Goal: Information Seeking & Learning: Learn about a topic

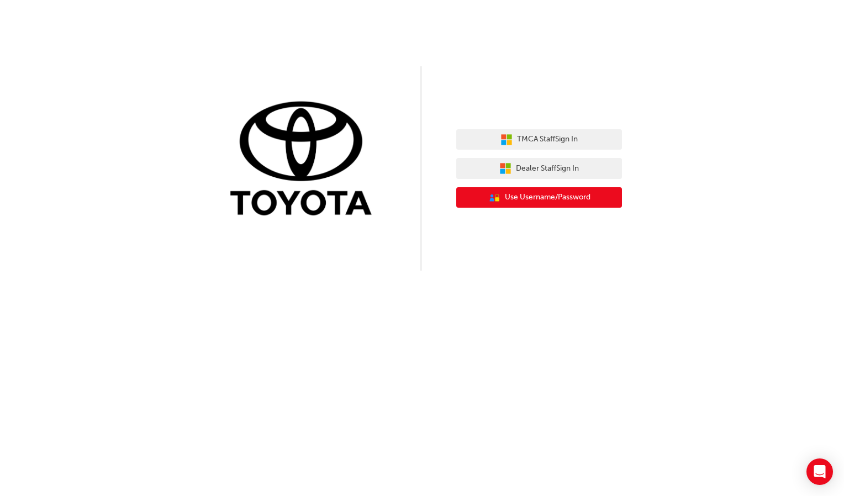
click at [506, 198] on span "Use Username/Password" at bounding box center [548, 197] width 86 height 13
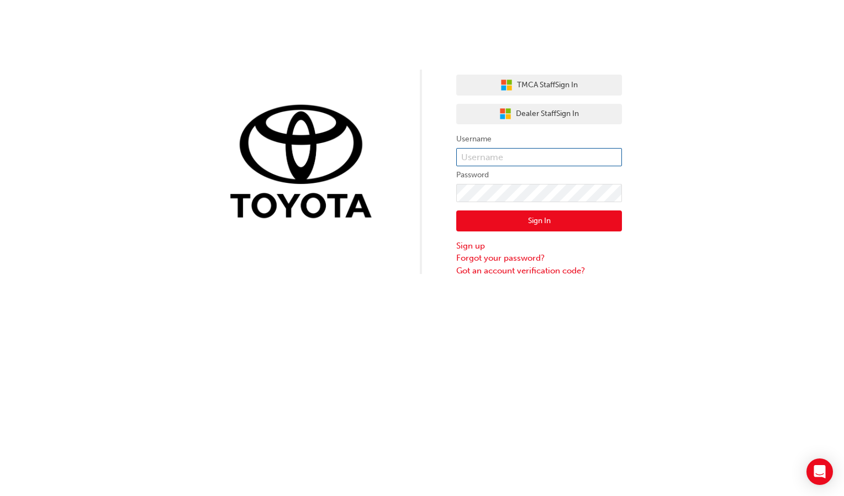
click at [497, 159] on input "text" at bounding box center [539, 157] width 166 height 19
type input "jaye.gibson"
click at [517, 217] on button "Sign In" at bounding box center [539, 221] width 166 height 21
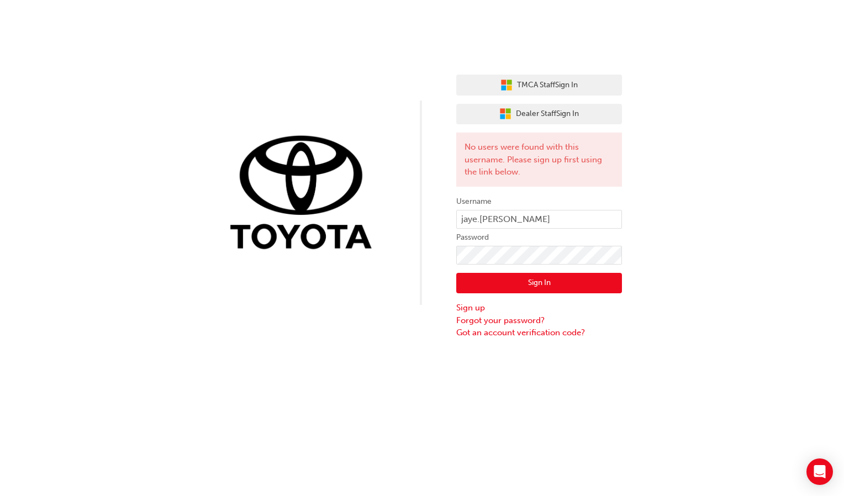
click at [524, 277] on button "Sign In" at bounding box center [539, 283] width 166 height 21
click at [506, 277] on button "Sign In" at bounding box center [539, 283] width 166 height 21
click at [552, 119] on span "Dealer Staff Sign In" at bounding box center [547, 114] width 63 height 13
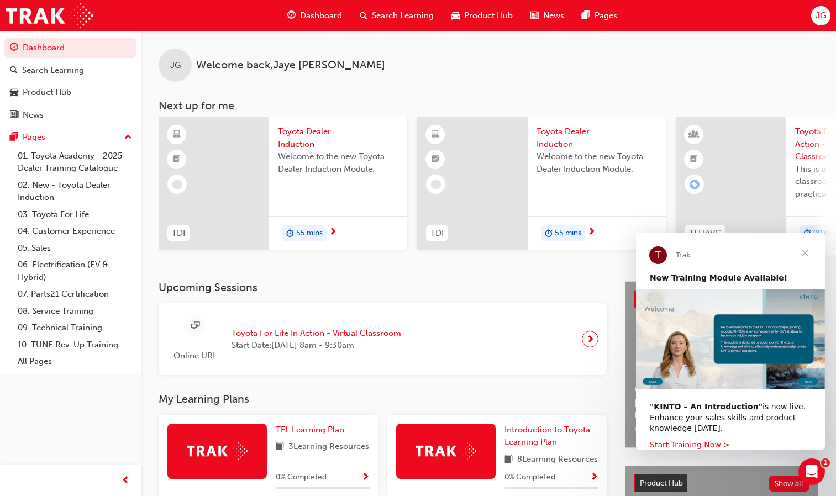
click at [330, 233] on span "next-icon" at bounding box center [333, 233] width 8 height 10
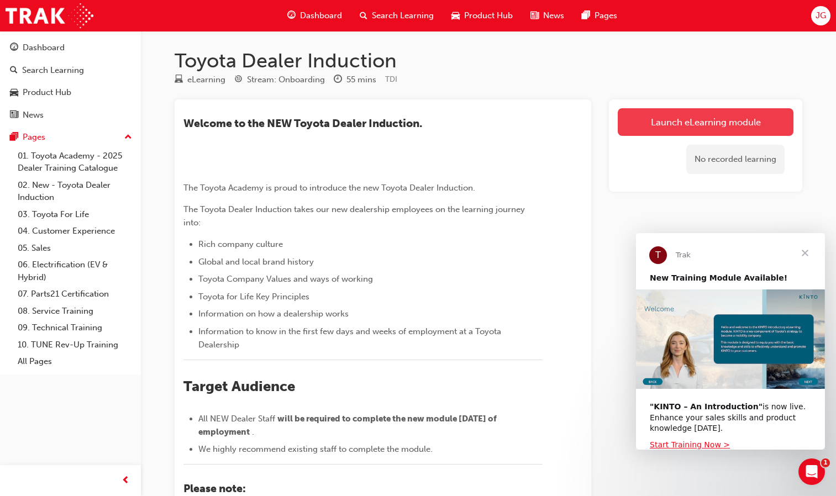
click at [631, 121] on link "Launch eLearning module" at bounding box center [706, 122] width 176 height 28
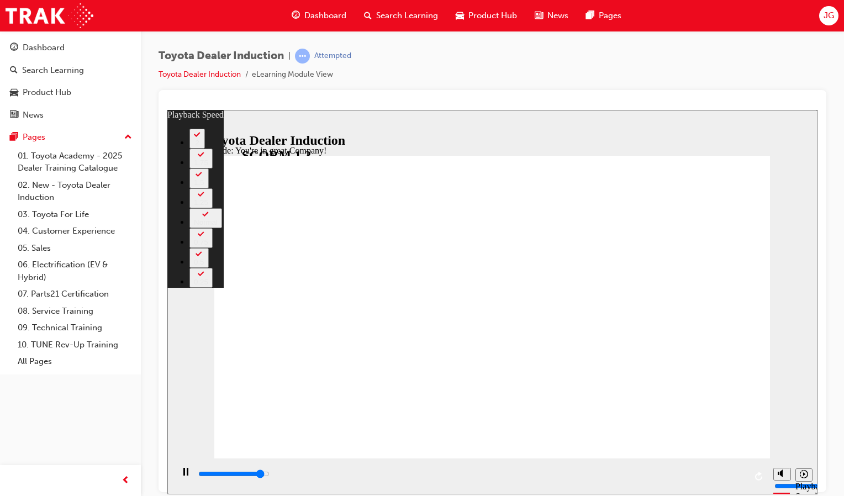
type input "6900"
type input "0"
type input "7200"
type input "0"
type input "7400"
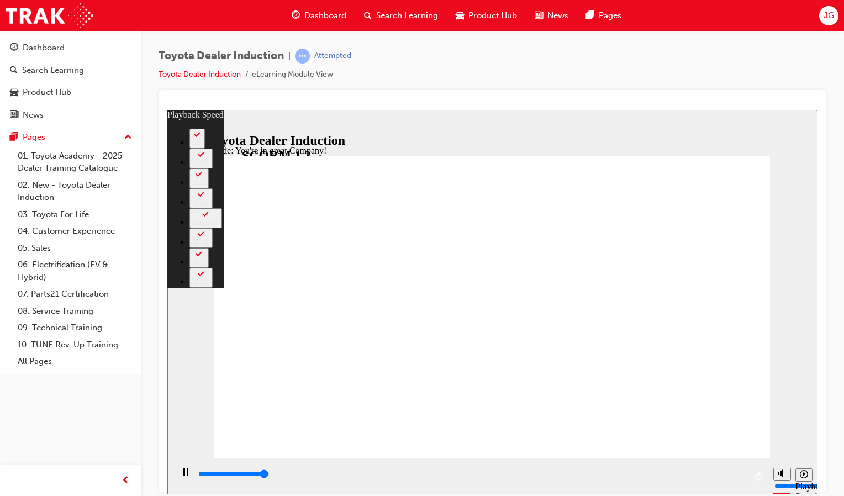
type input "1"
type input "7500"
type input "156"
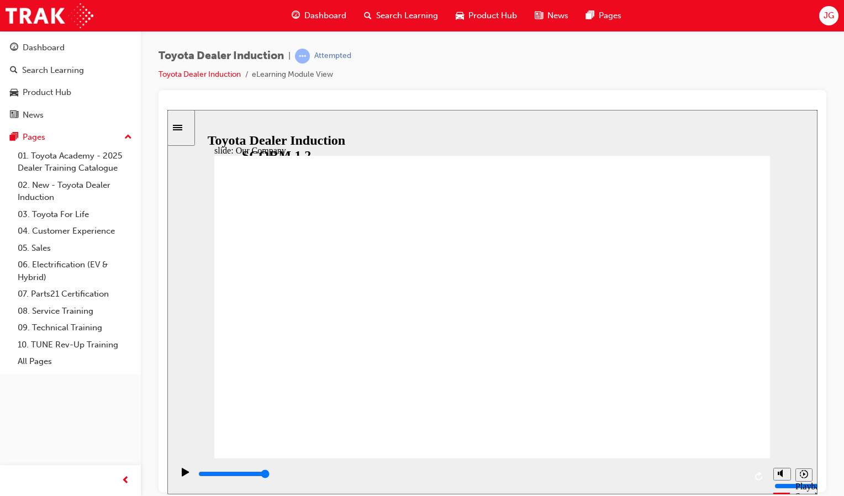
drag, startPoint x: 487, startPoint y: 400, endPoint x: 463, endPoint y: 400, distance: 24.3
drag, startPoint x: 461, startPoint y: 405, endPoint x: 513, endPoint y: 391, distance: 53.8
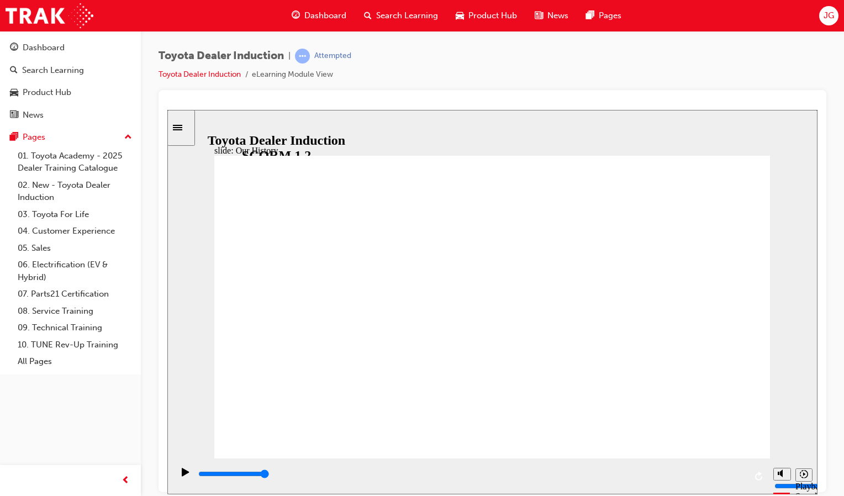
drag, startPoint x: 488, startPoint y: 398, endPoint x: 526, endPoint y: 400, distance: 37.6
drag, startPoint x: 502, startPoint y: 429, endPoint x: 541, endPoint y: 418, distance: 40.2
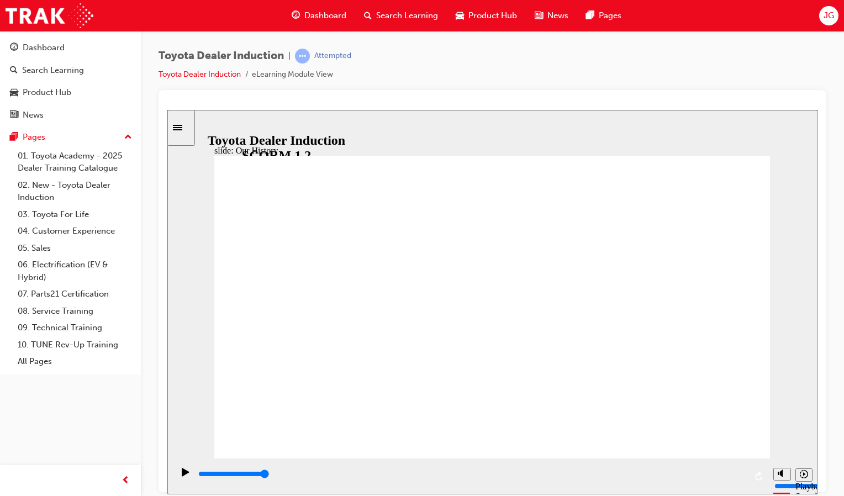
drag, startPoint x: 526, startPoint y: 400, endPoint x: 440, endPoint y: 372, distance: 90.2
drag, startPoint x: 393, startPoint y: 326, endPoint x: 503, endPoint y: 323, distance: 110.0
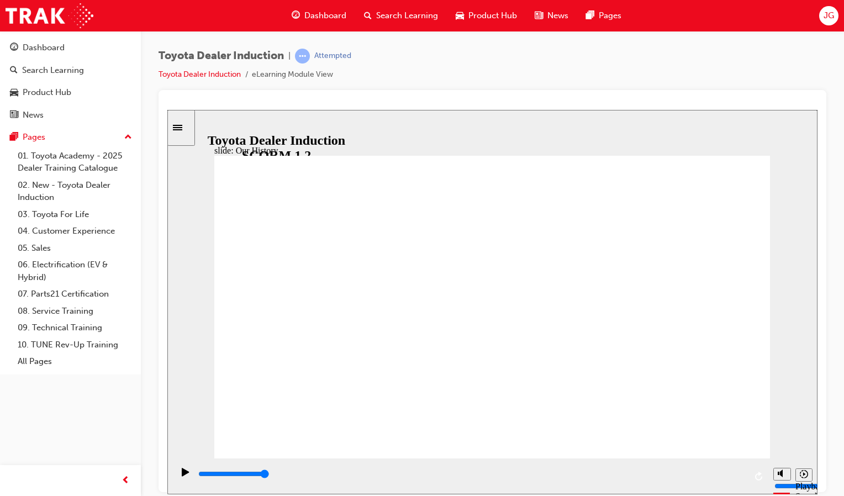
drag, startPoint x: 455, startPoint y: 326, endPoint x: 368, endPoint y: 337, distance: 88.1
drag, startPoint x: 369, startPoint y: 337, endPoint x: 470, endPoint y: 402, distance: 120.3
drag, startPoint x: 470, startPoint y: 402, endPoint x: 517, endPoint y: 408, distance: 46.8
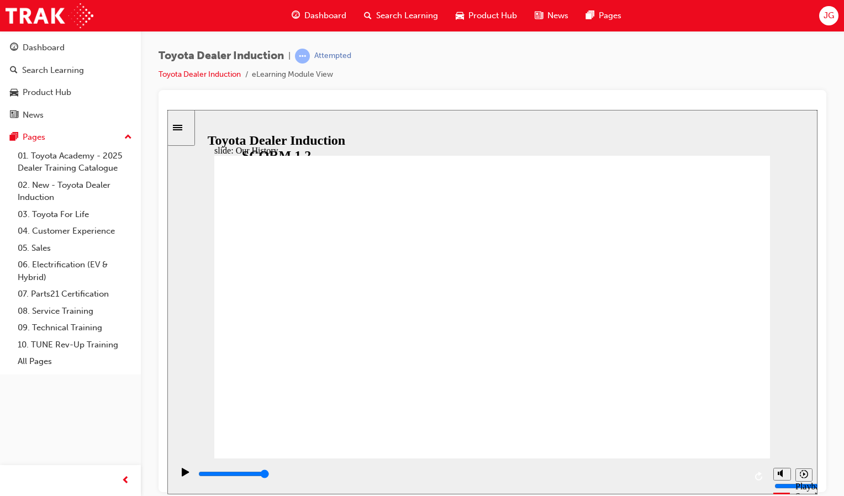
drag, startPoint x: 500, startPoint y: 427, endPoint x: 561, endPoint y: 426, distance: 61.4
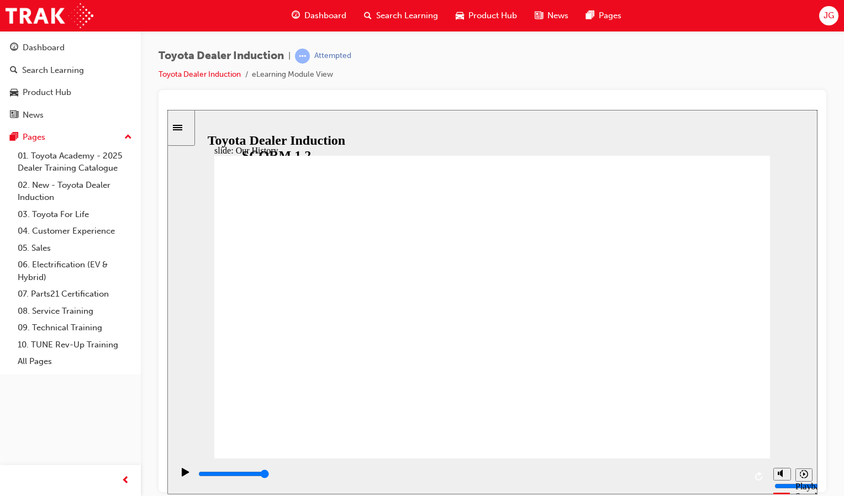
drag, startPoint x: 335, startPoint y: 393, endPoint x: 443, endPoint y: 389, distance: 107.3
drag, startPoint x: 443, startPoint y: 389, endPoint x: 525, endPoint y: 380, distance: 82.8
drag, startPoint x: 475, startPoint y: 344, endPoint x: 548, endPoint y: 339, distance: 73.1
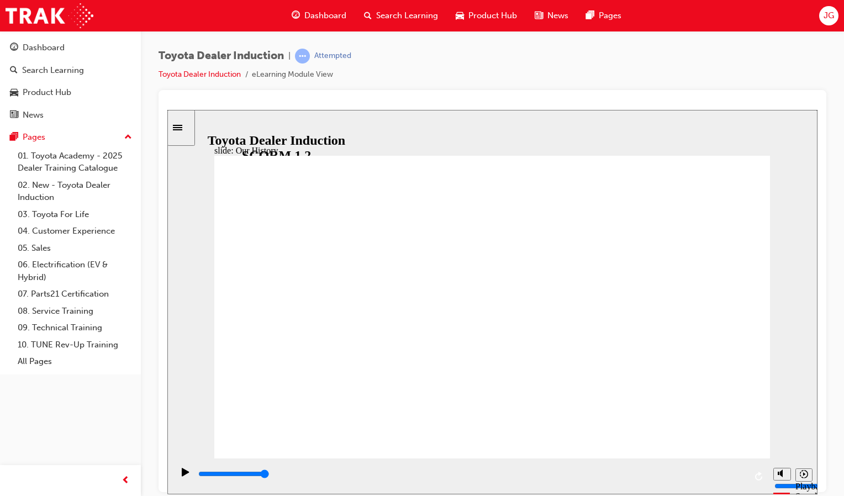
drag, startPoint x: 456, startPoint y: 335, endPoint x: 678, endPoint y: 344, distance: 222.4
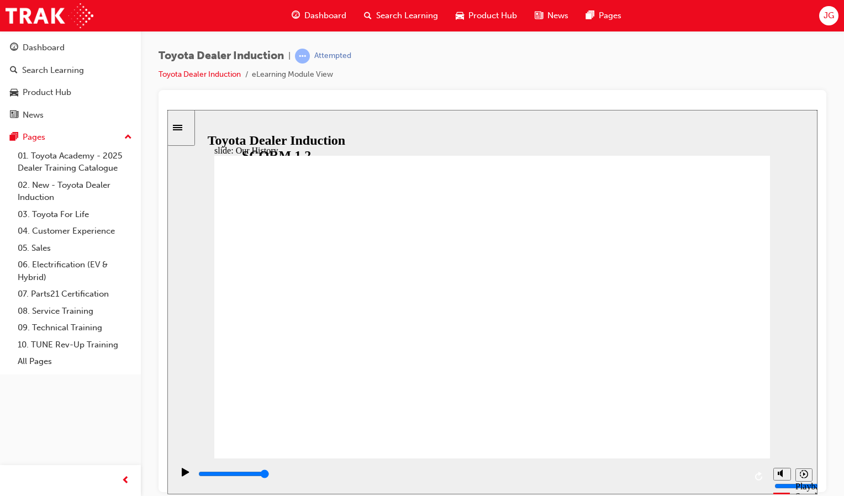
drag, startPoint x: 489, startPoint y: 426, endPoint x: 590, endPoint y: 404, distance: 102.9
drag, startPoint x: 486, startPoint y: 396, endPoint x: 542, endPoint y: 393, distance: 55.3
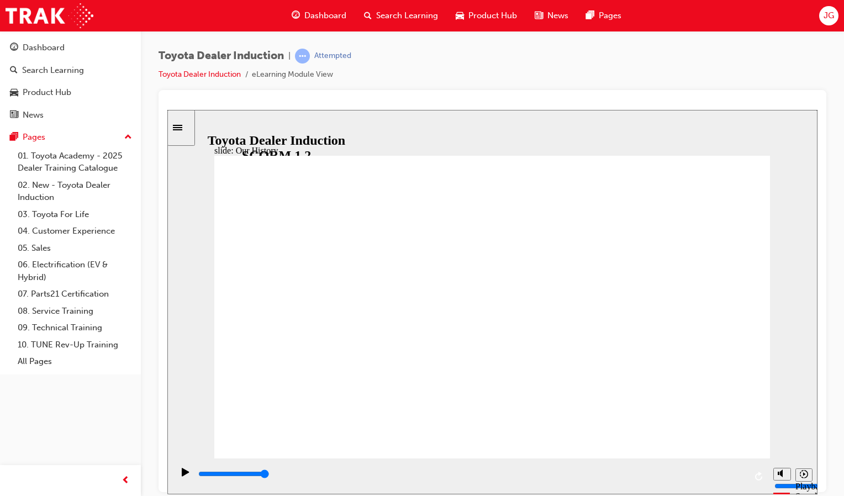
click at [227, 7] on div "Dashboard Search Learning Product Hub News Pages JG" at bounding box center [422, 16] width 844 height 32
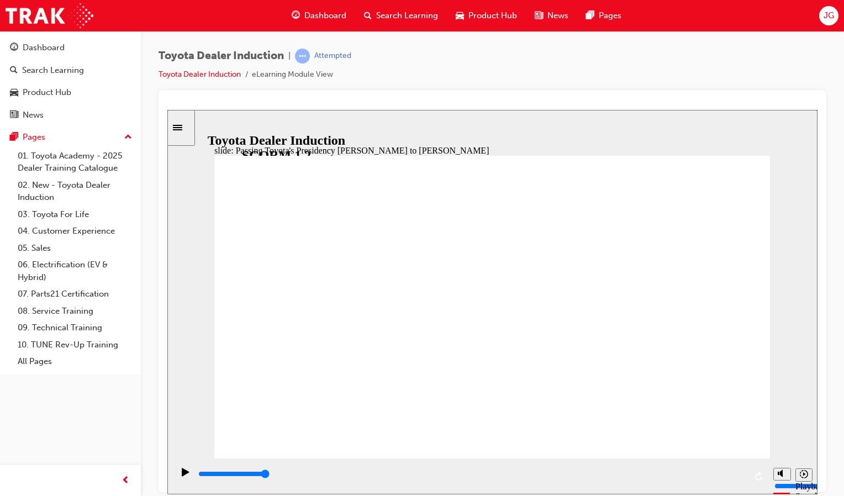
type input "5000"
radio input "true"
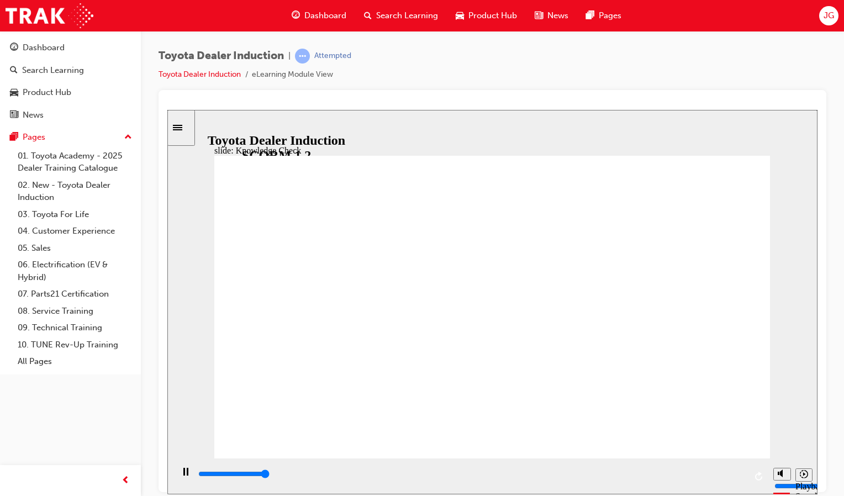
type input "5000"
radio input "true"
type input "5000"
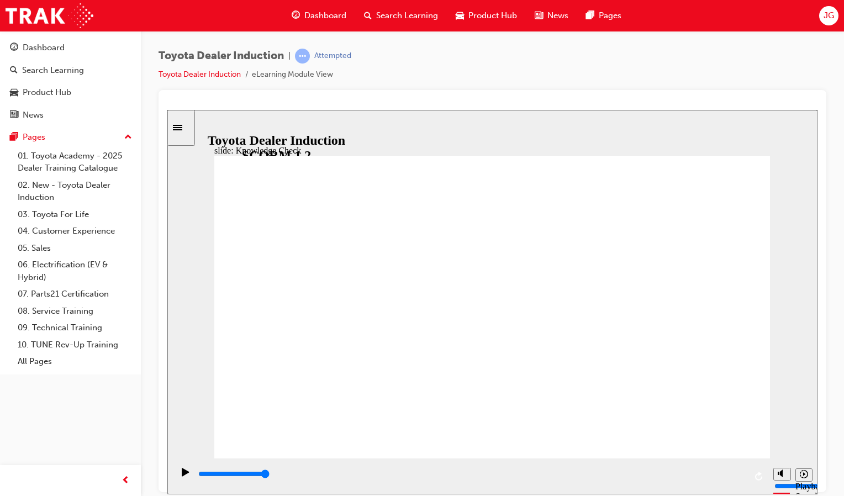
radio input "true"
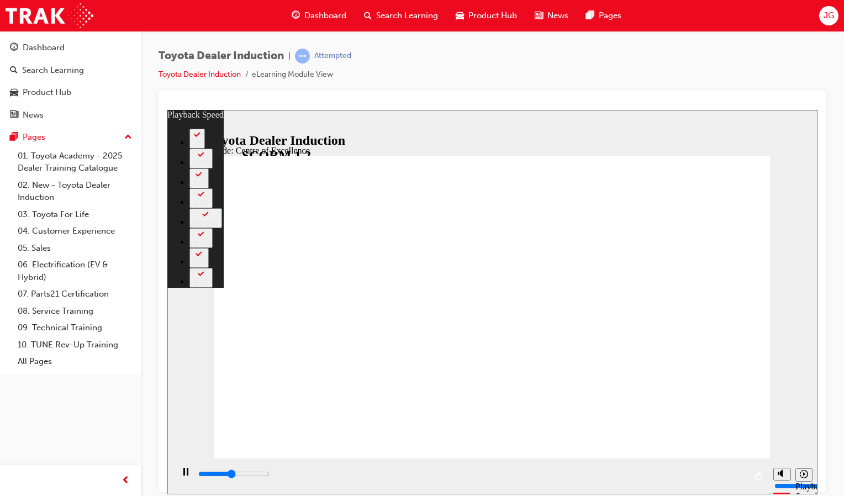
type input "7100"
type input "0"
type input "7200"
type input "0"
type input "7500"
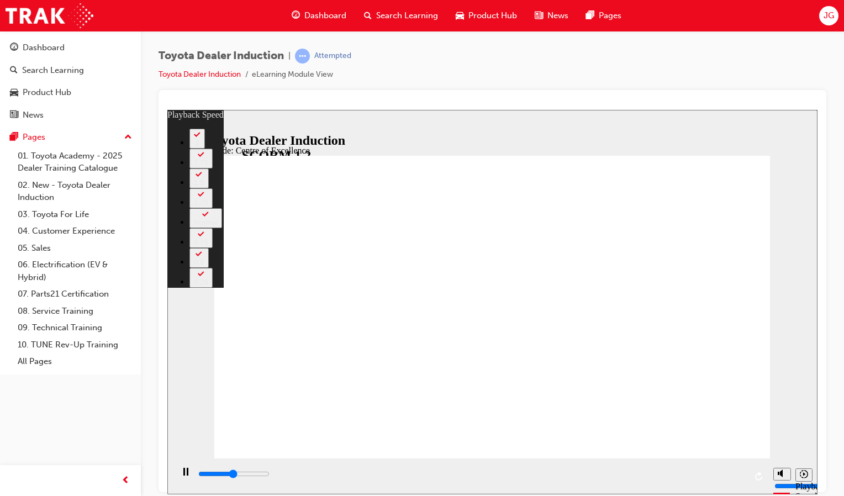
type input "1"
type input "7800"
type input "1"
type input "8100"
type input "1"
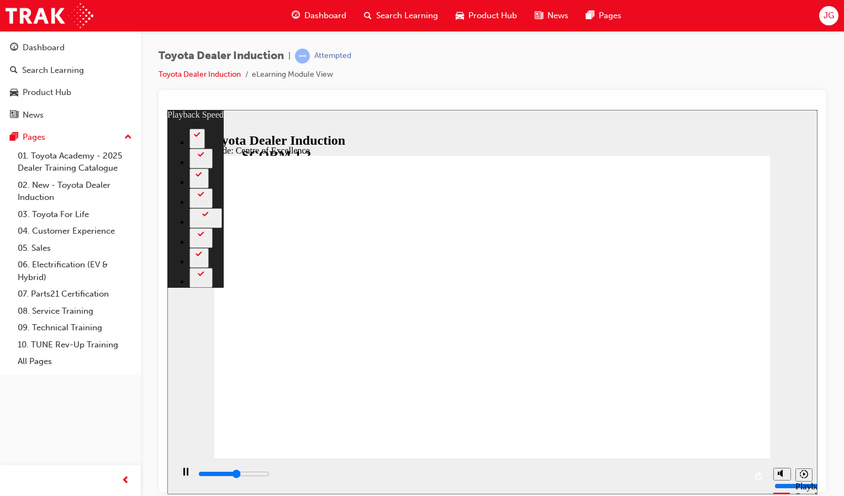
type input "8300"
type input "1"
type input "8600"
type input "2"
type input "8800"
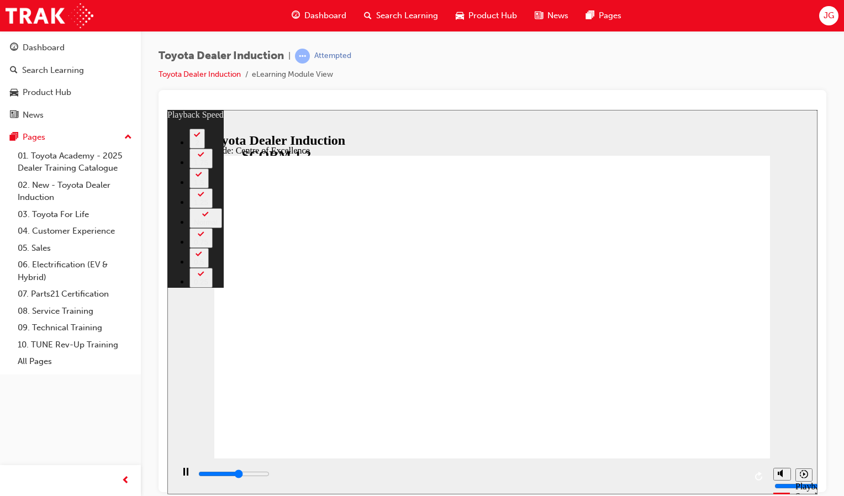
type input "2"
type input "9100"
type input "2"
type input "9400"
type input "2"
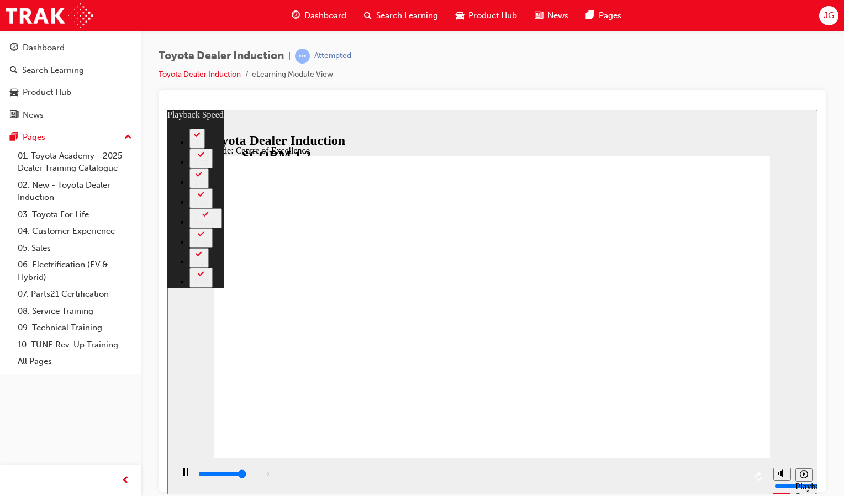
type input "9700"
type input "3"
type input "9700"
type input "3"
type input "9900"
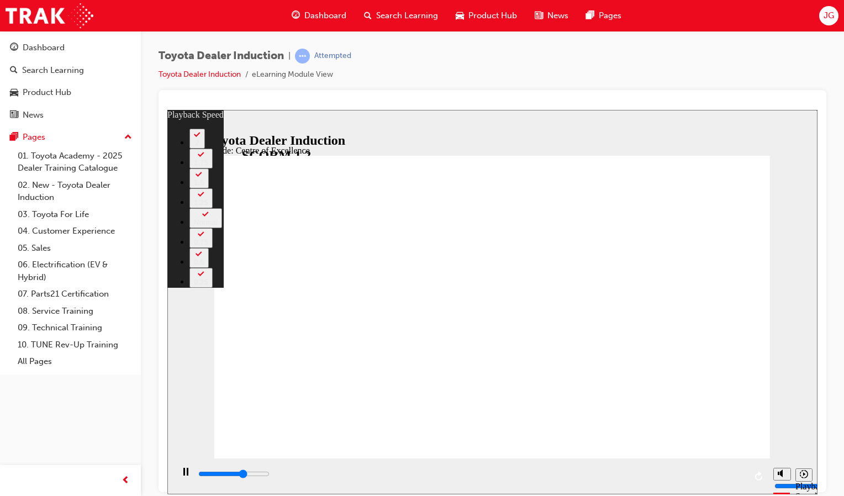
type input "3"
type input "10200"
type input "3"
type input "10400"
type input "3"
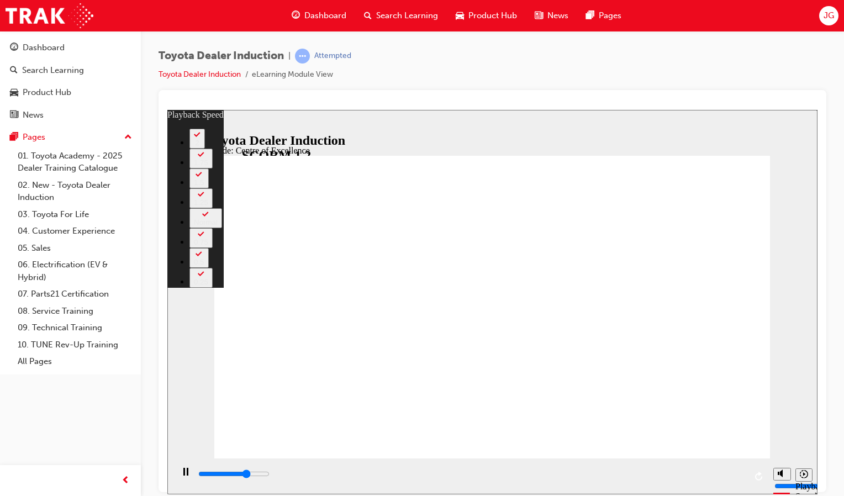
type input "10700"
type input "4"
type input "11000"
type input "4"
type input "11200"
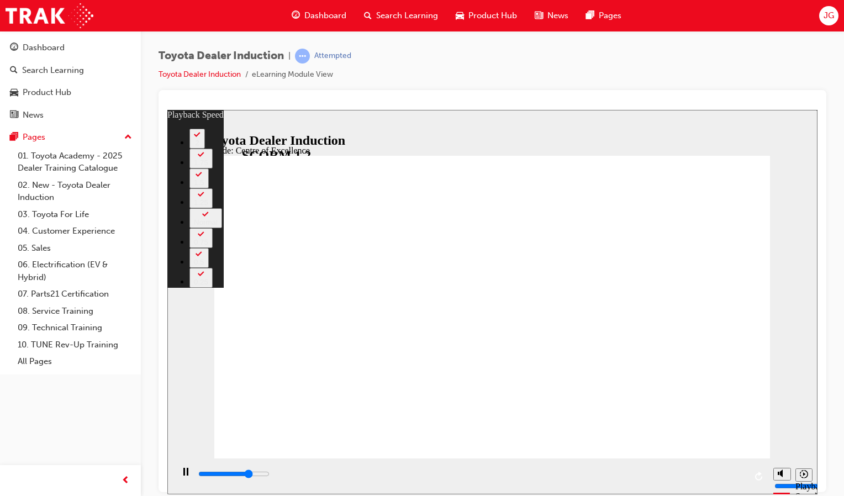
type input "4"
type input "11500"
type input "5"
type input "11800"
type input "5"
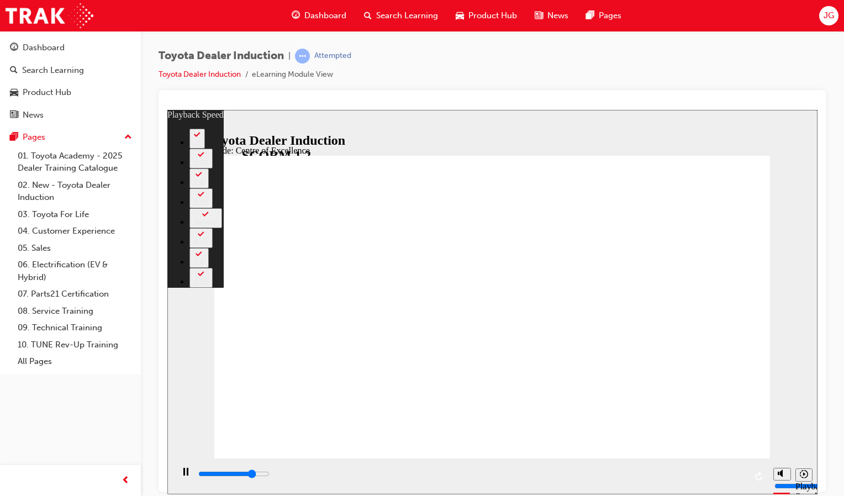
type input "12000"
type input "5"
type input "12300"
type input "5"
type input "12600"
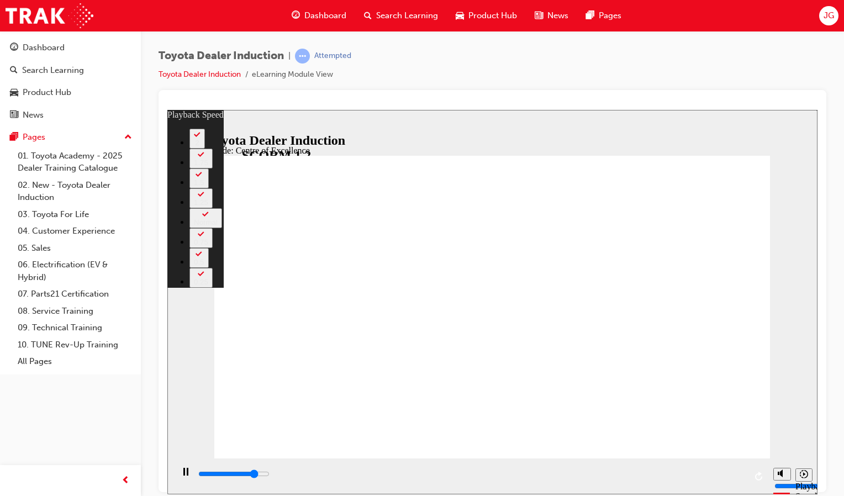
type input "6"
type input "12800"
type input "6"
type input "13100"
type input "6"
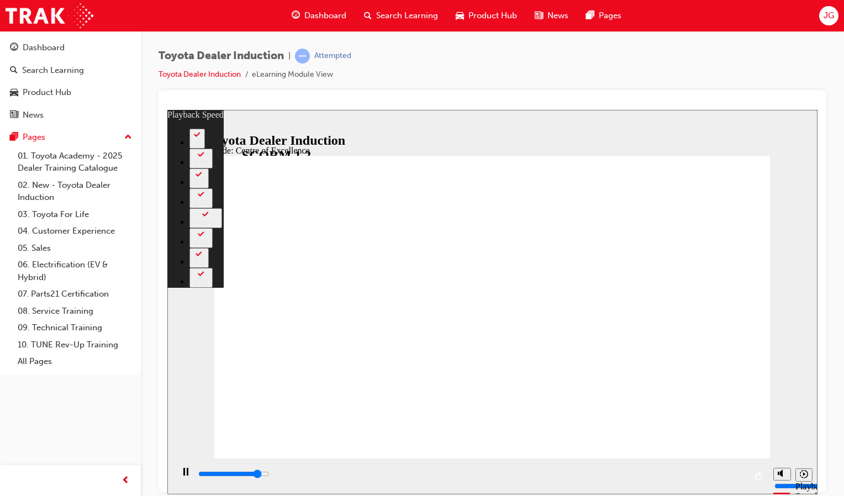
type input "13400"
type input "6"
type input "13600"
type input "7"
type input "13900"
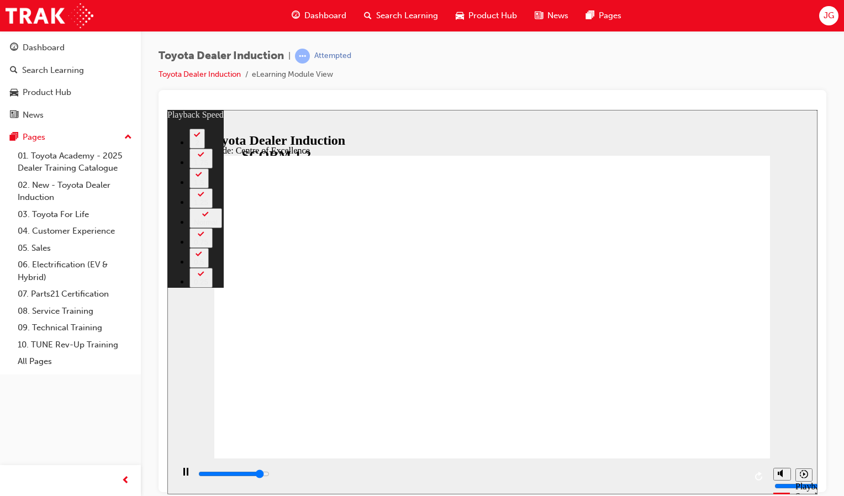
type input "7"
type input "14200"
type input "7"
type input "14400"
type input "7"
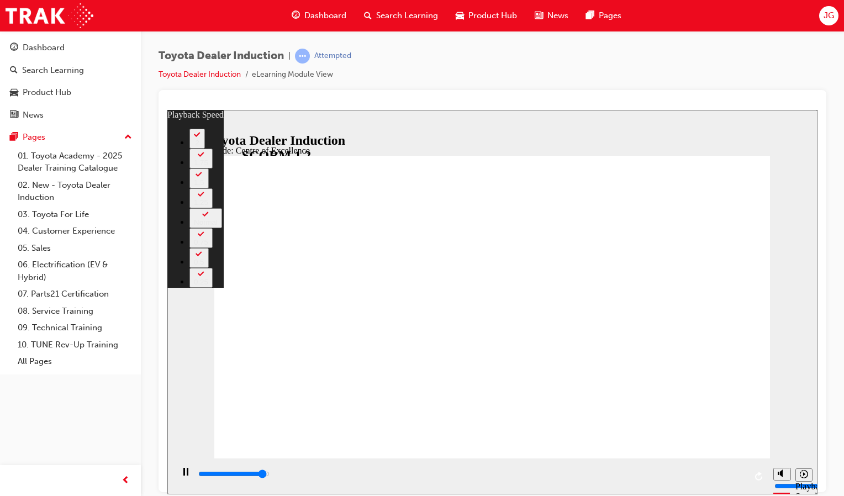
type input "14700"
type input "8"
type input "15000"
type input "8"
type input "15200"
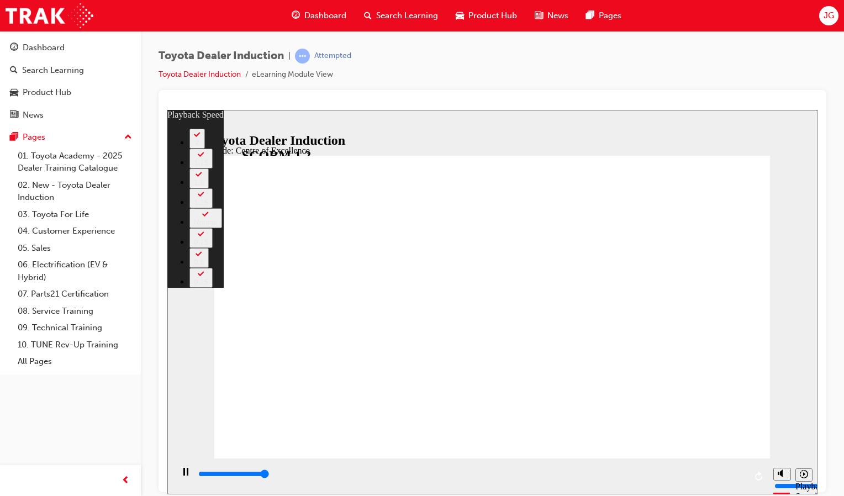
type input "8"
type input "15300"
type input "248"
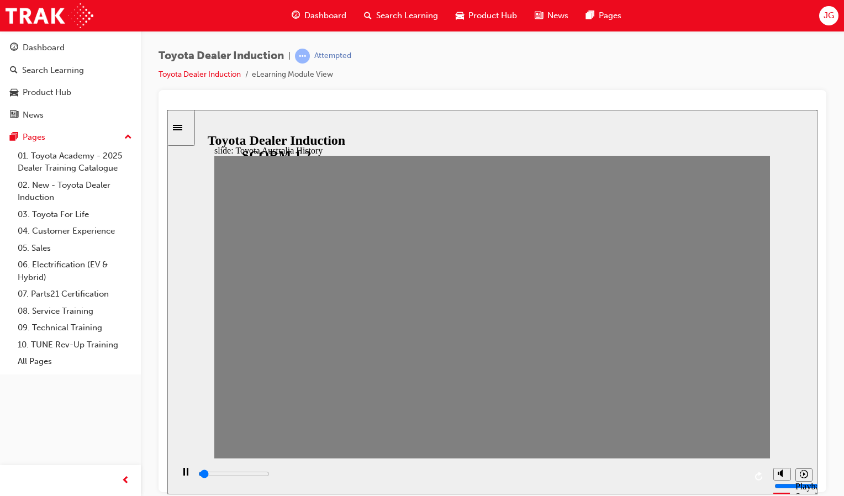
drag, startPoint x: 233, startPoint y: 314, endPoint x: 257, endPoint y: 317, distance: 24.5
drag, startPoint x: 260, startPoint y: 317, endPoint x: 279, endPoint y: 317, distance: 19.3
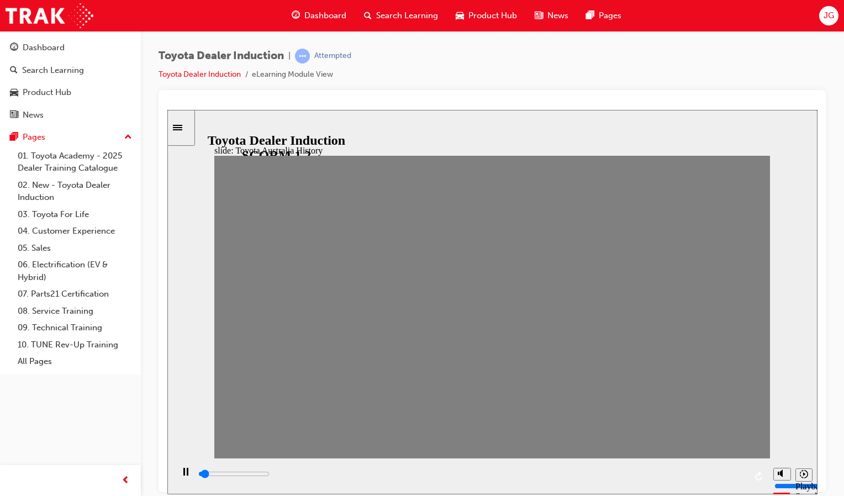
drag, startPoint x: 279, startPoint y: 317, endPoint x: 299, endPoint y: 320, distance: 20.1
drag, startPoint x: 299, startPoint y: 320, endPoint x: 329, endPoint y: 319, distance: 29.9
drag, startPoint x: 338, startPoint y: 309, endPoint x: 364, endPoint y: 313, distance: 25.7
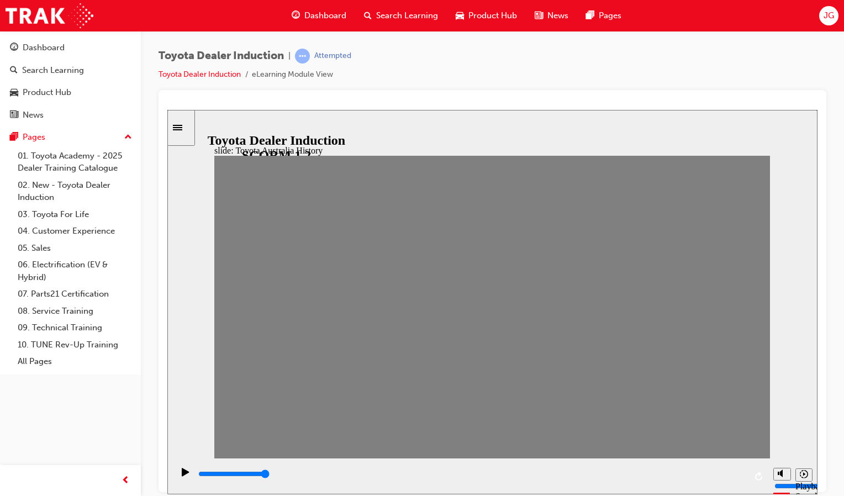
drag, startPoint x: 332, startPoint y: 318, endPoint x: 364, endPoint y: 318, distance: 32.6
drag, startPoint x: 360, startPoint y: 315, endPoint x: 386, endPoint y: 317, distance: 26.6
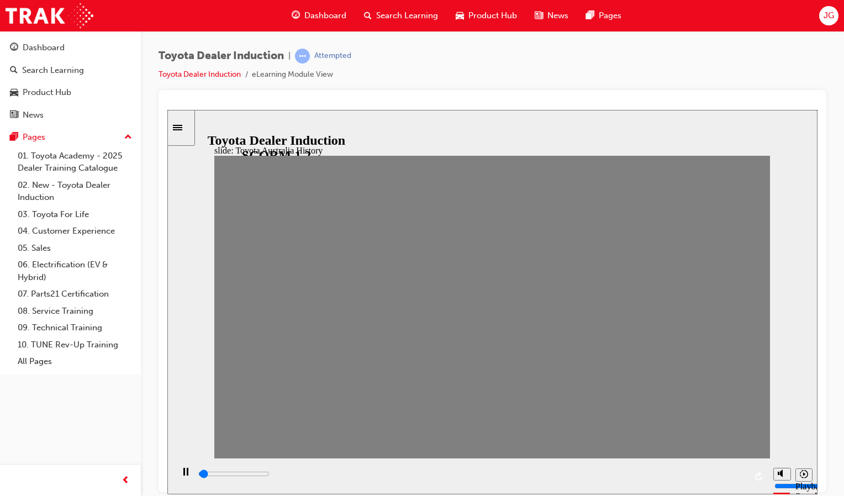
drag, startPoint x: 386, startPoint y: 317, endPoint x: 416, endPoint y: 317, distance: 29.3
drag, startPoint x: 416, startPoint y: 317, endPoint x: 435, endPoint y: 319, distance: 19.4
drag, startPoint x: 432, startPoint y: 319, endPoint x: 476, endPoint y: 322, distance: 44.3
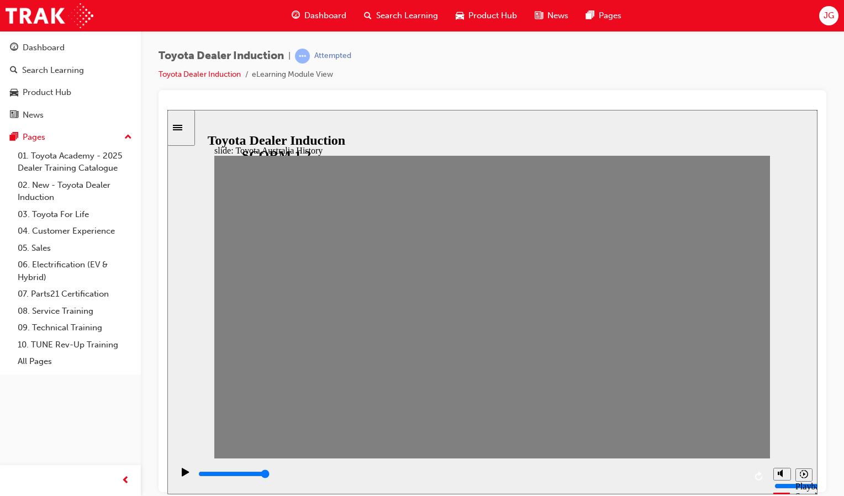
type input "100"
type input "9"
drag, startPoint x: 479, startPoint y: 317, endPoint x: 465, endPoint y: 312, distance: 14.5
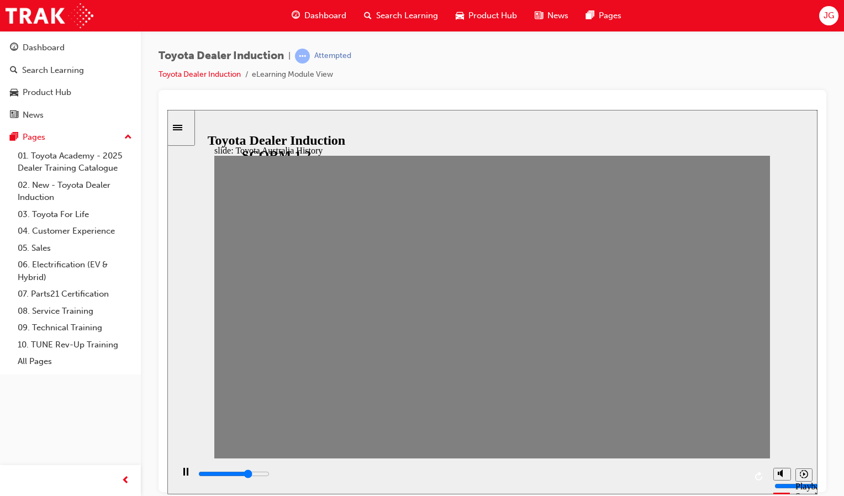
type input "7000"
type input "10"
drag, startPoint x: 462, startPoint y: 308, endPoint x: 495, endPoint y: 308, distance: 32.6
drag, startPoint x: 489, startPoint y: 310, endPoint x: 515, endPoint y: 313, distance: 26.1
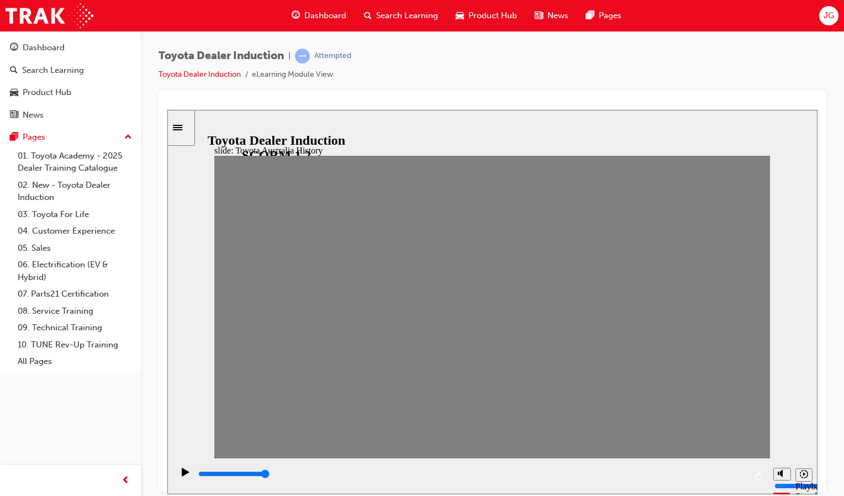
drag, startPoint x: 488, startPoint y: 313, endPoint x: 512, endPoint y: 315, distance: 24.4
drag, startPoint x: 511, startPoint y: 312, endPoint x: 541, endPoint y: 314, distance: 30.4
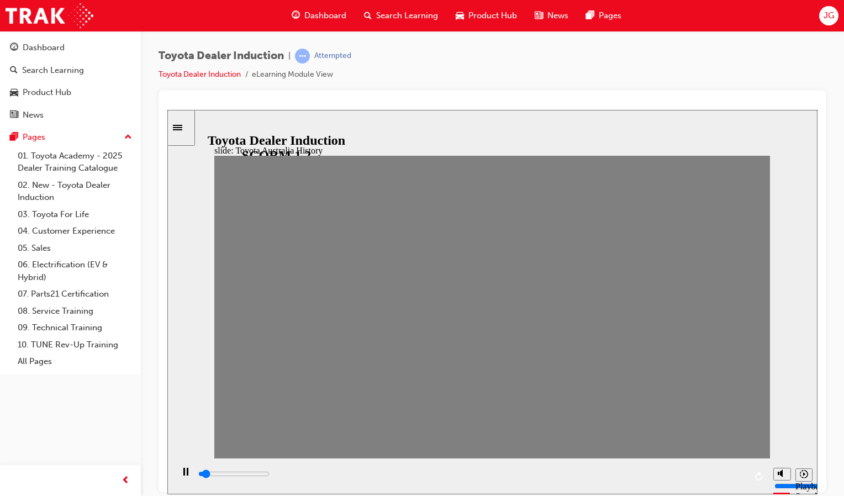
drag, startPoint x: 541, startPoint y: 314, endPoint x: 564, endPoint y: 314, distance: 22.7
drag, startPoint x: 564, startPoint y: 314, endPoint x: 590, endPoint y: 316, distance: 26.6
drag, startPoint x: 590, startPoint y: 316, endPoint x: 620, endPoint y: 316, distance: 29.3
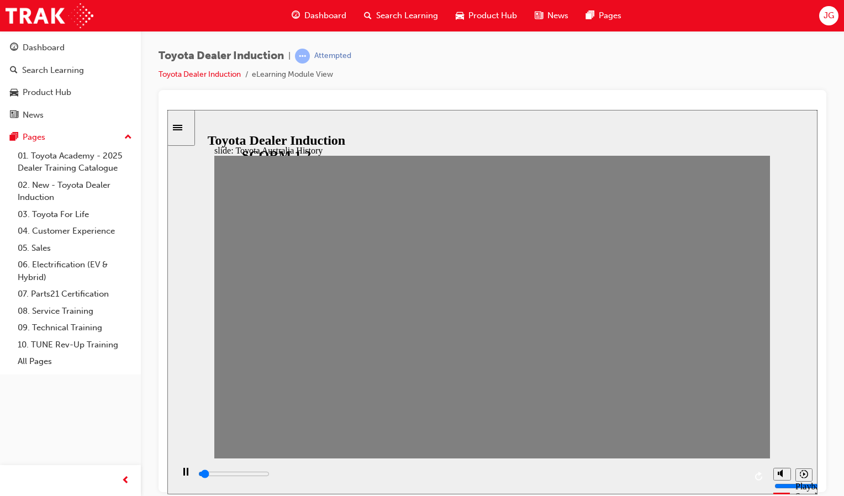
drag, startPoint x: 620, startPoint y: 316, endPoint x: 645, endPoint y: 316, distance: 25.4
drag, startPoint x: 645, startPoint y: 316, endPoint x: 665, endPoint y: 315, distance: 20.5
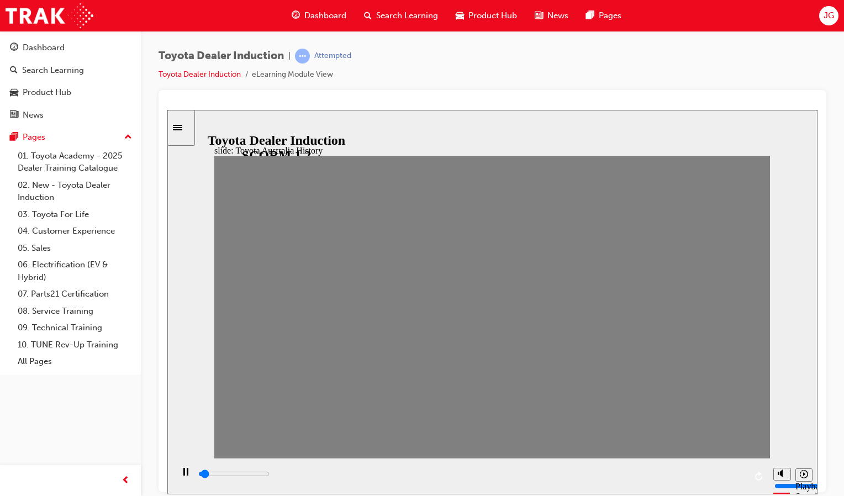
drag, startPoint x: 665, startPoint y: 315, endPoint x: 688, endPoint y: 317, distance: 22.8
drag, startPoint x: 695, startPoint y: 315, endPoint x: 718, endPoint y: 311, distance: 23.0
drag, startPoint x: 718, startPoint y: 311, endPoint x: 751, endPoint y: 312, distance: 33.2
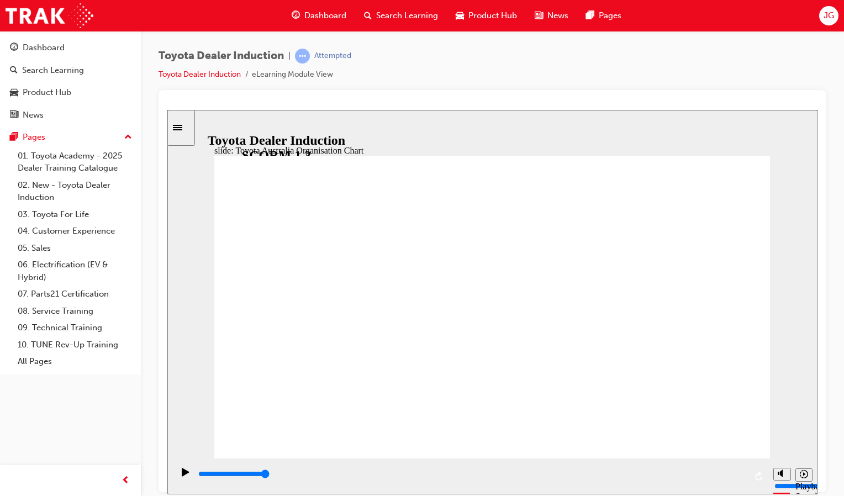
type input "5000"
radio input "true"
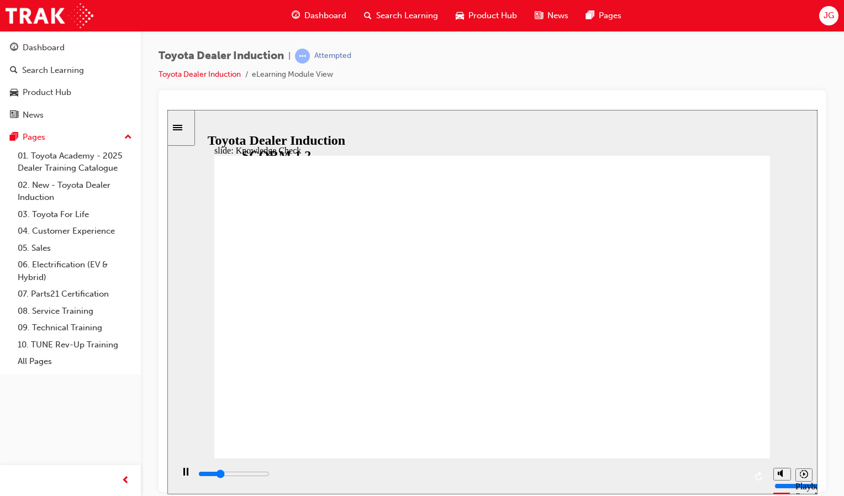
type input "3200"
radio input "true"
type input "5000"
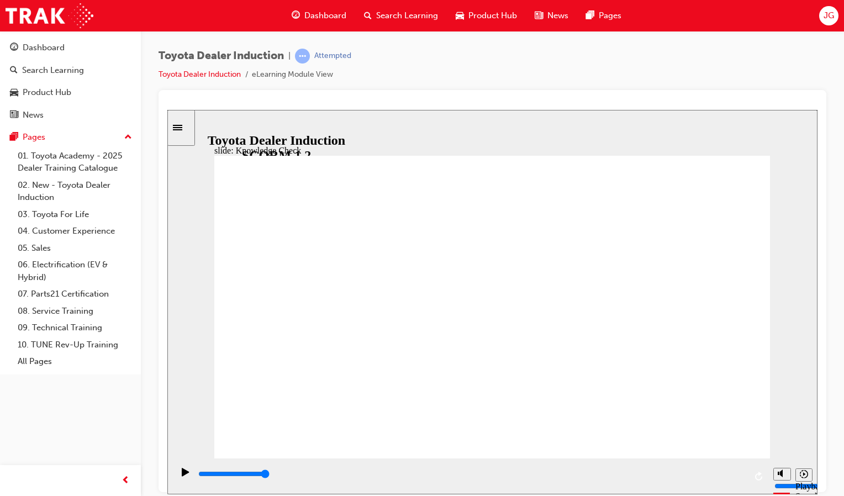
radio input "true"
type input "5000"
radio input "true"
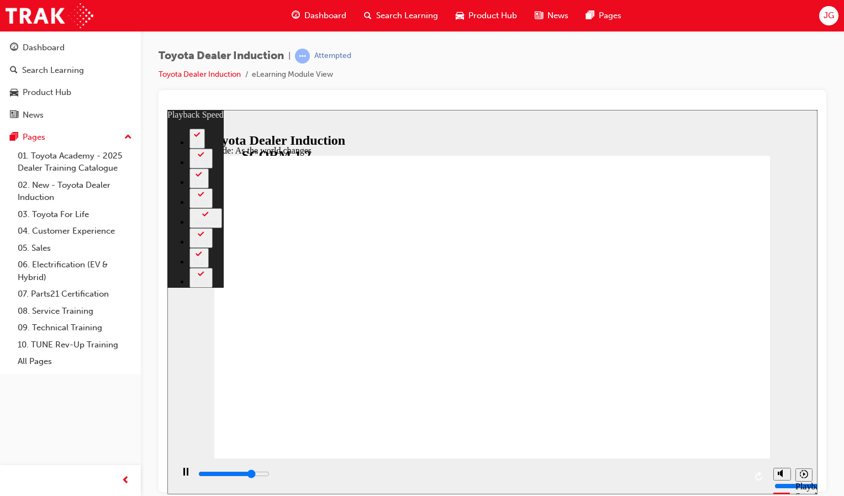
type input "7200"
type input "0"
type input "7200"
type input "0"
type input "7500"
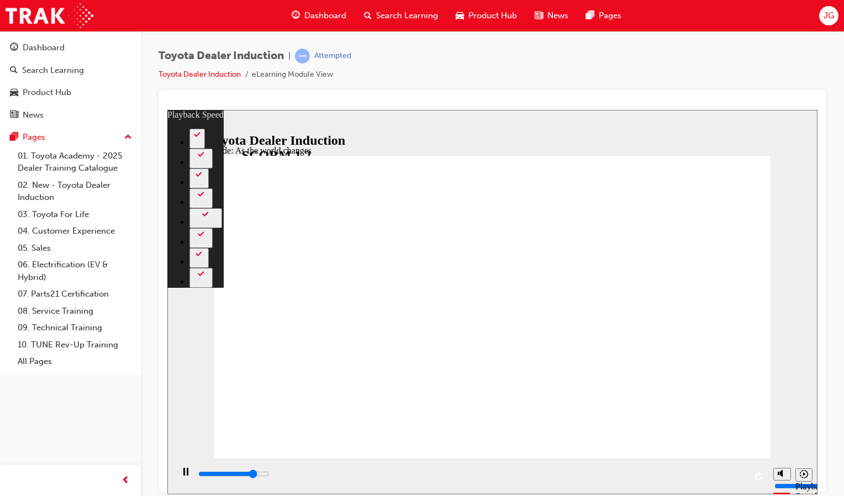
type input "0"
type input "7800"
type input "1"
type input "8100"
type input "1"
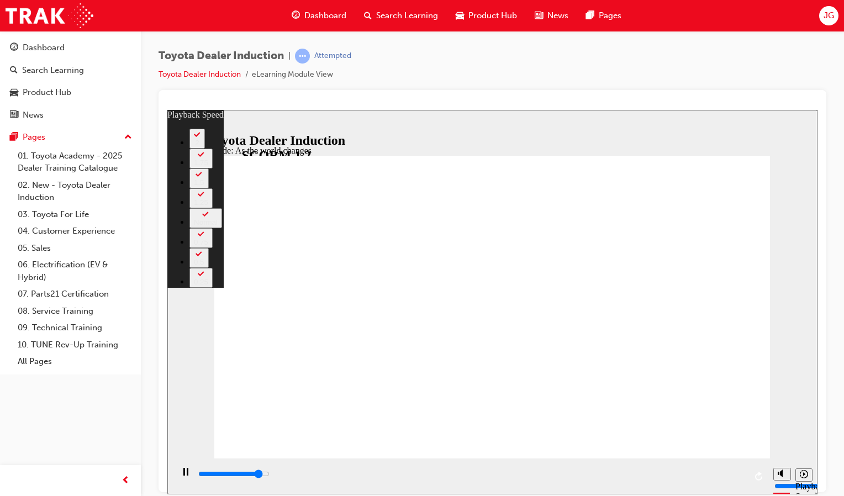
type input "8300"
type input "1"
type input "8600"
type input "1"
type input "8800"
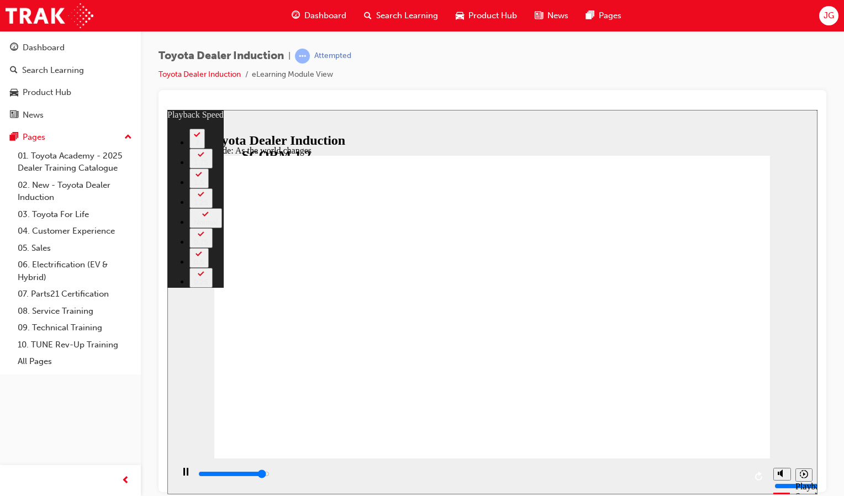
type input "2"
type input "9100"
type input "2"
type input "9200"
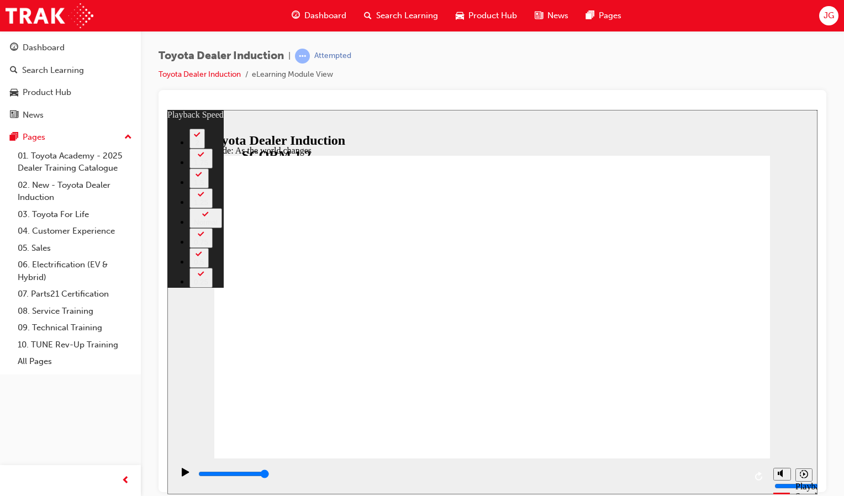
type input "128"
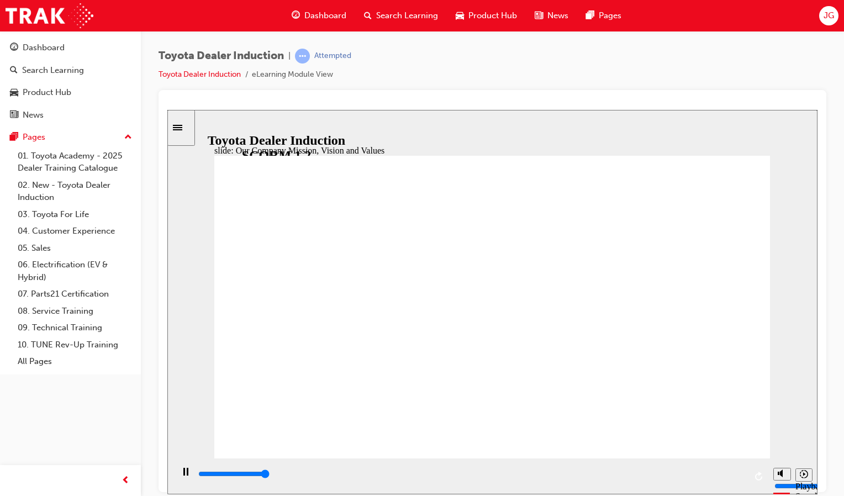
type input "101100"
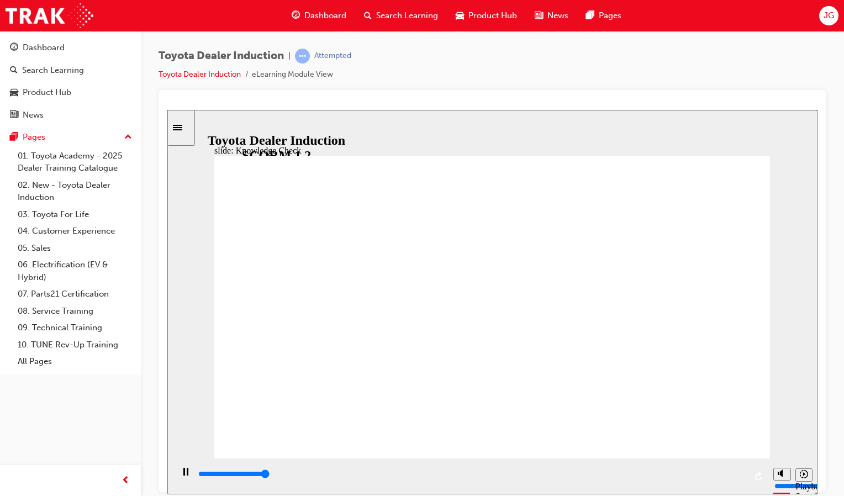
type input "5000"
type input "m"
type input "mo"
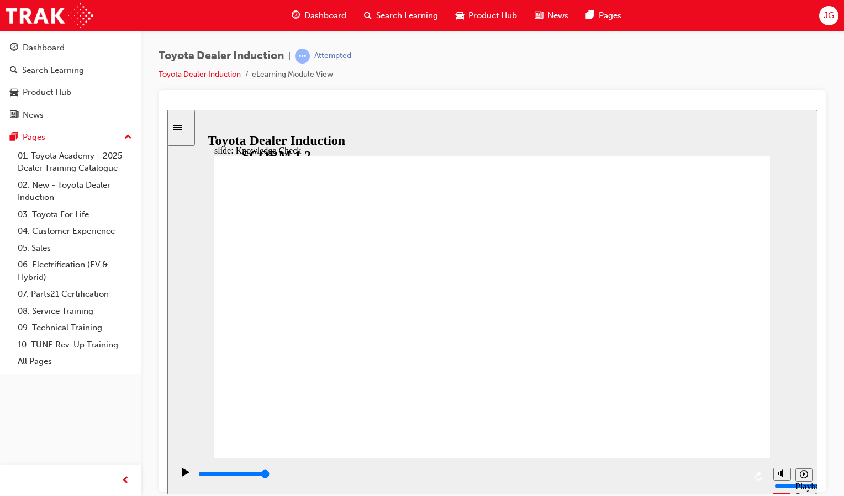
type input "mo"
type input "mob"
type input "mobi"
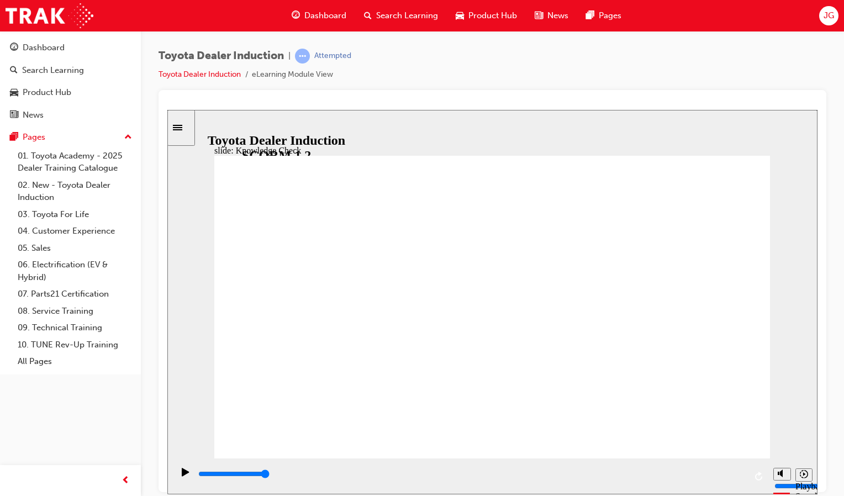
type input "mobil"
type input "mobili"
type input "mobilit"
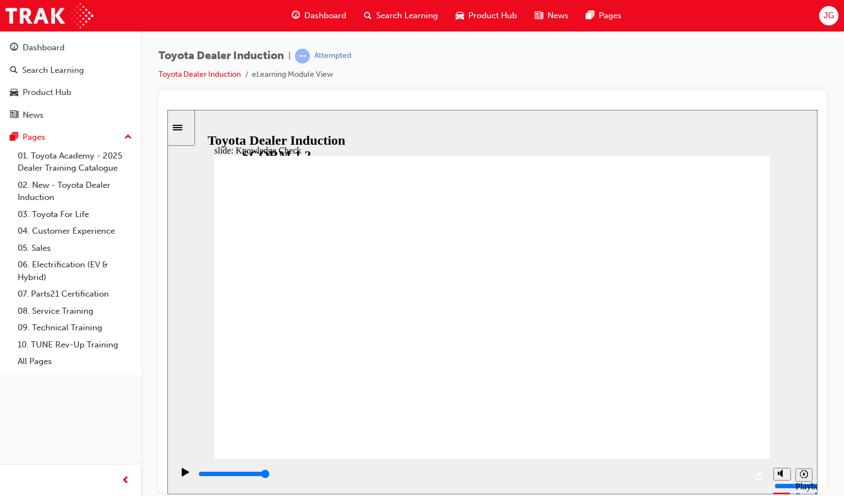
type input "mobilit"
type input "mobility"
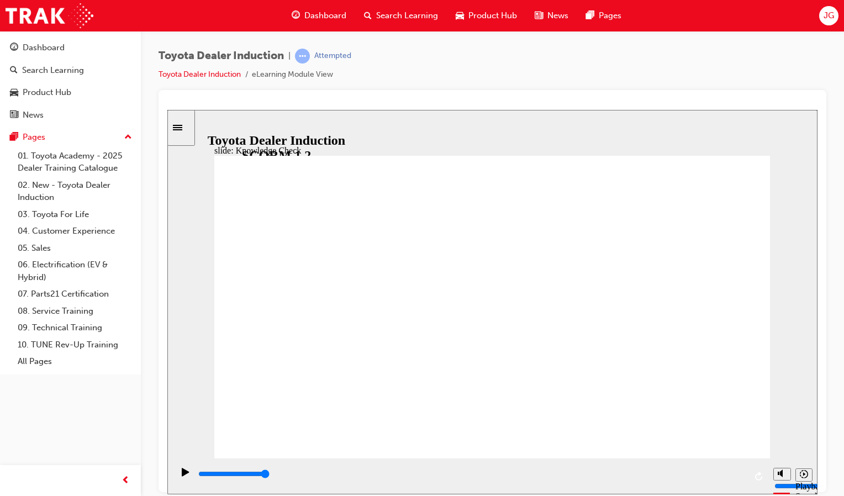
type input "mobility"
type input "800"
type input "mobility"
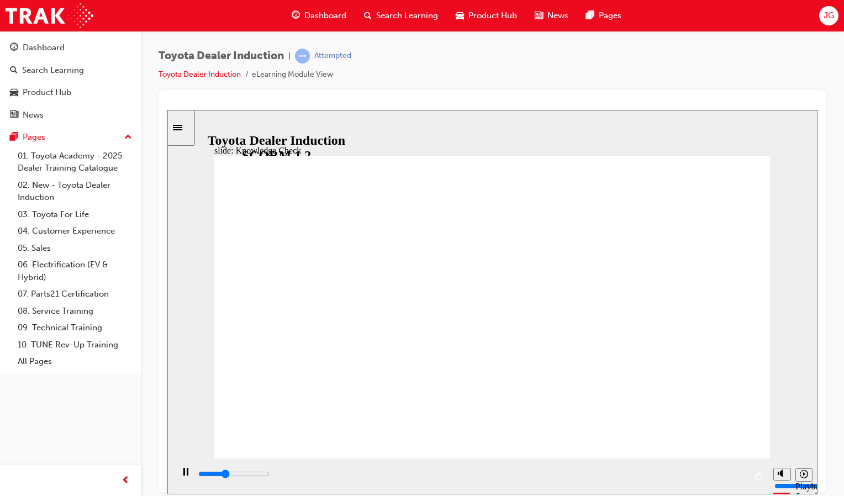
drag, startPoint x: 396, startPoint y: 319, endPoint x: 313, endPoint y: 319, distance: 82.9
type input "2300"
type input "2400"
type input "2800"
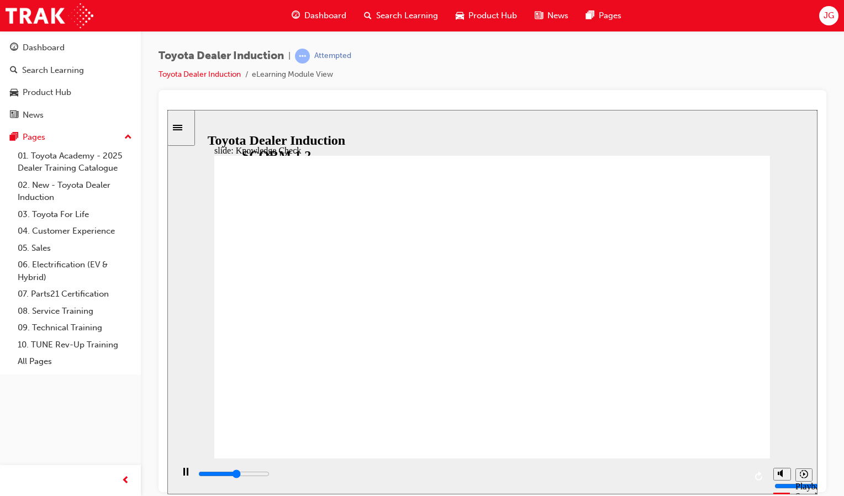
type input "h"
type input "2900"
type input "ha"
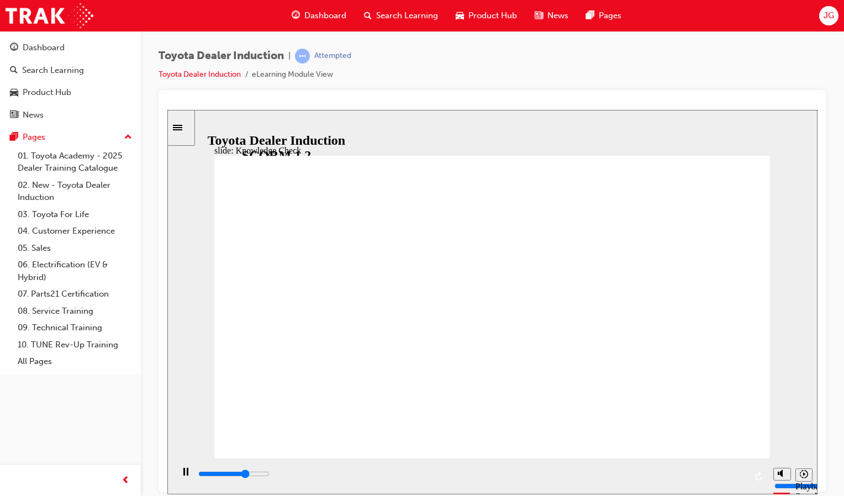
type input "3400"
type input "hap"
type input "3500"
type input "happ"
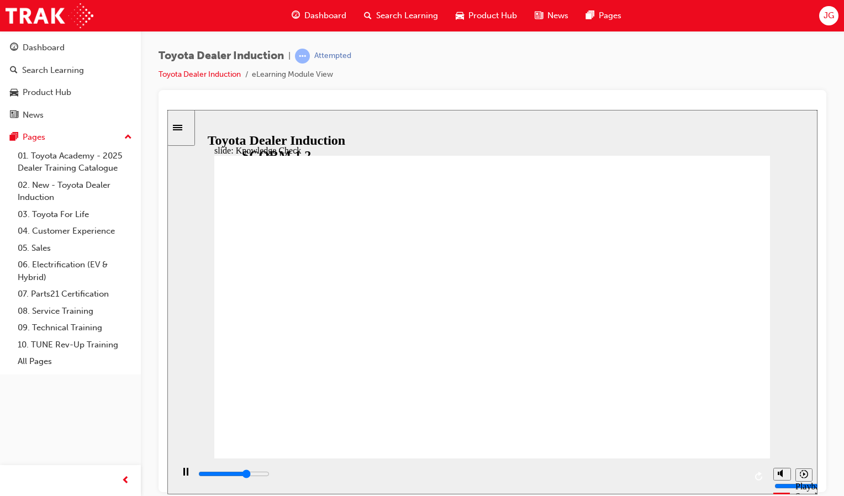
type input "happ"
type input "3700"
type input "happi"
type input "4300"
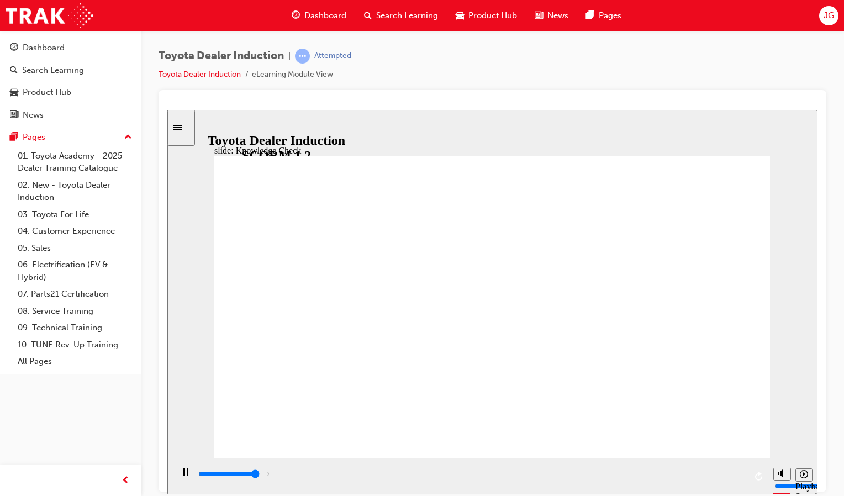
type input "happin"
type input "4500"
type input "happine"
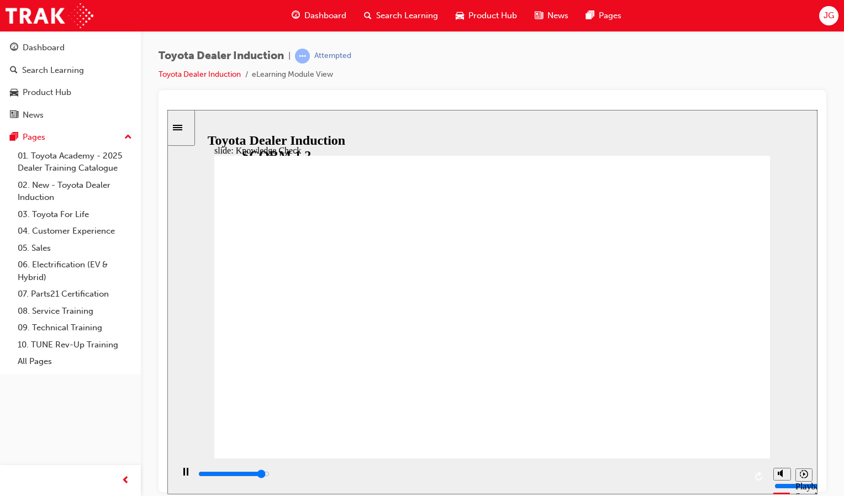
type input "4800"
type input "happines"
type input "4900"
type input "happiness"
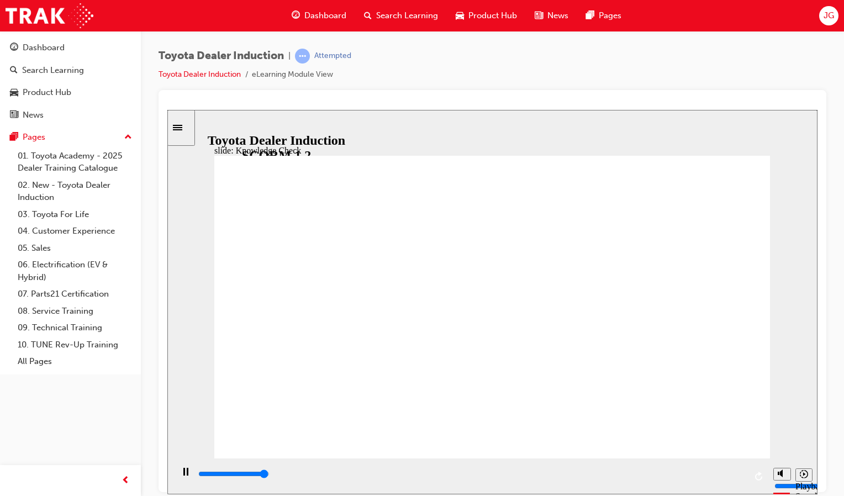
type input "happiness"
type input "5000"
type input "happiness"
drag, startPoint x: 476, startPoint y: 283, endPoint x: 646, endPoint y: 250, distance: 173.3
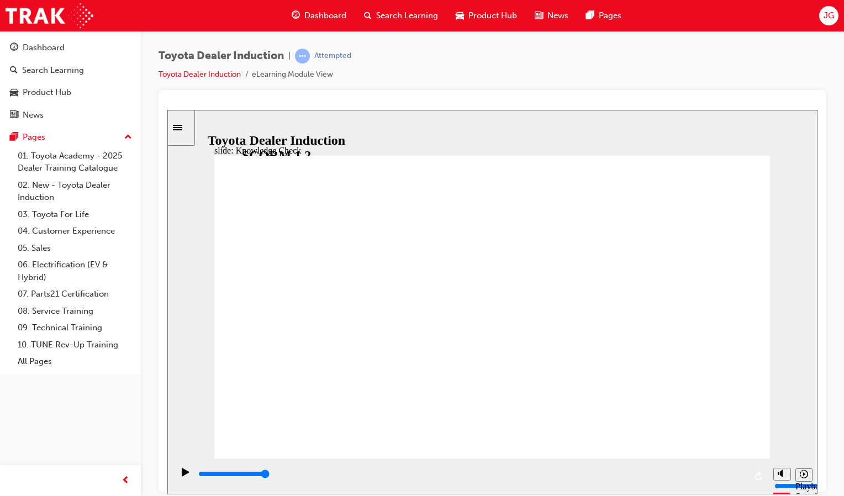
type input "happiness"
type input "5000"
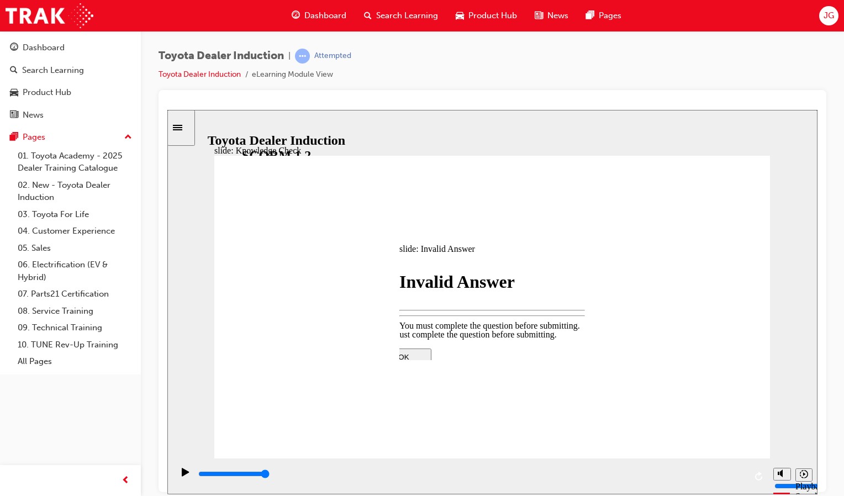
click at [486, 445] on div at bounding box center [492, 445] width 232 height 0
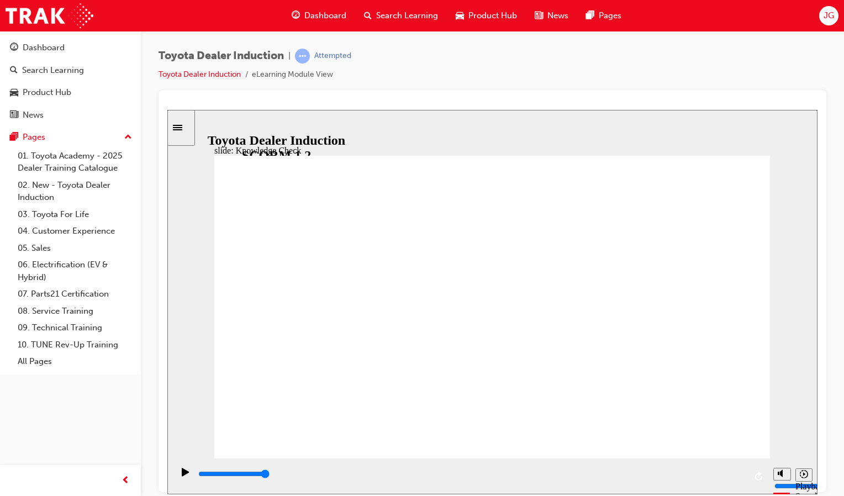
type input "h"
type input "ha"
type input "hap"
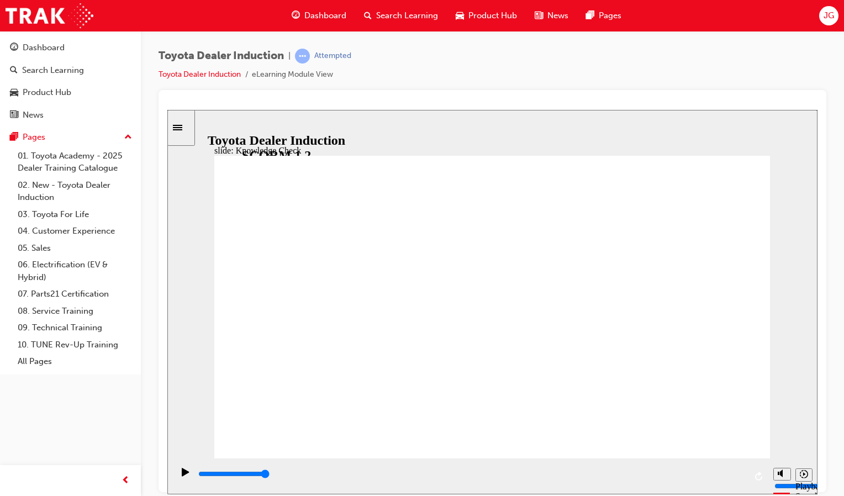
type input "hap"
type input "happ"
type input "happy"
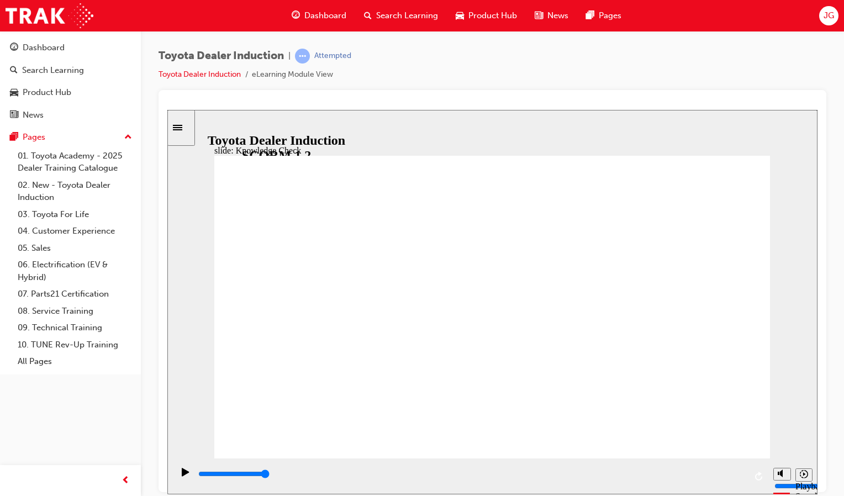
type input "happy"
type input "800"
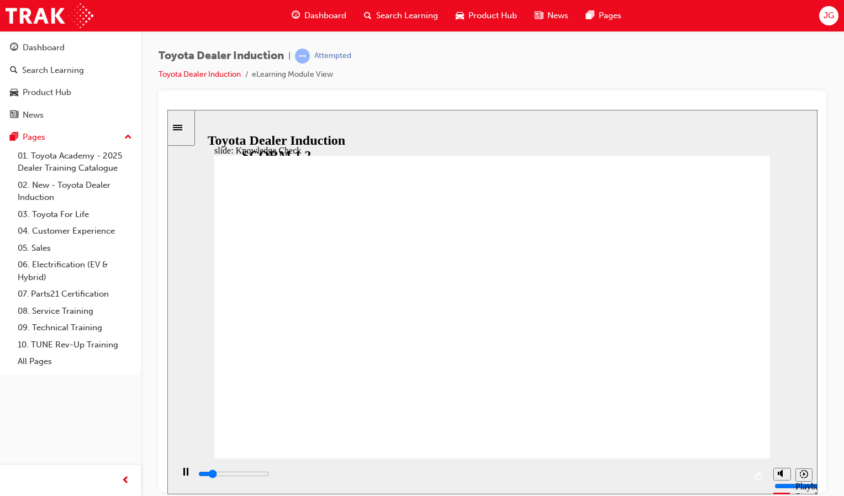
type input "happy"
drag, startPoint x: 381, startPoint y: 319, endPoint x: 298, endPoint y: 320, distance: 82.9
type input "4000"
type input "ha"
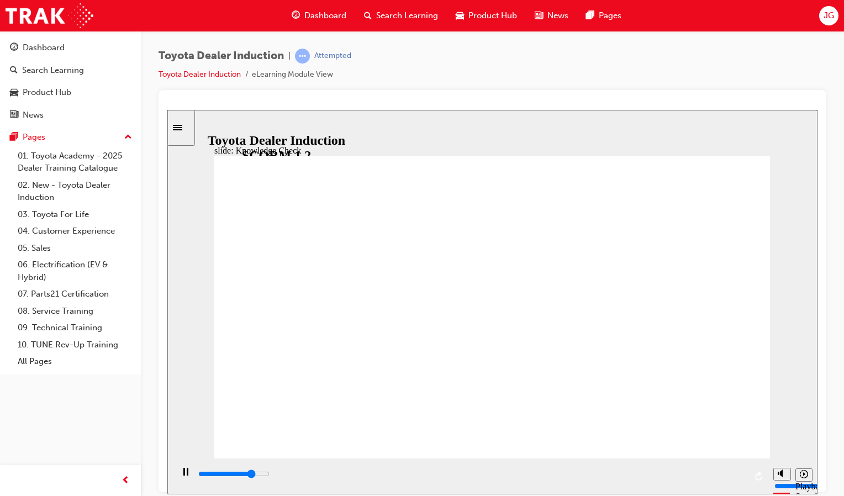
type input "ha"
type input "4300"
type input "h"
type input "4400"
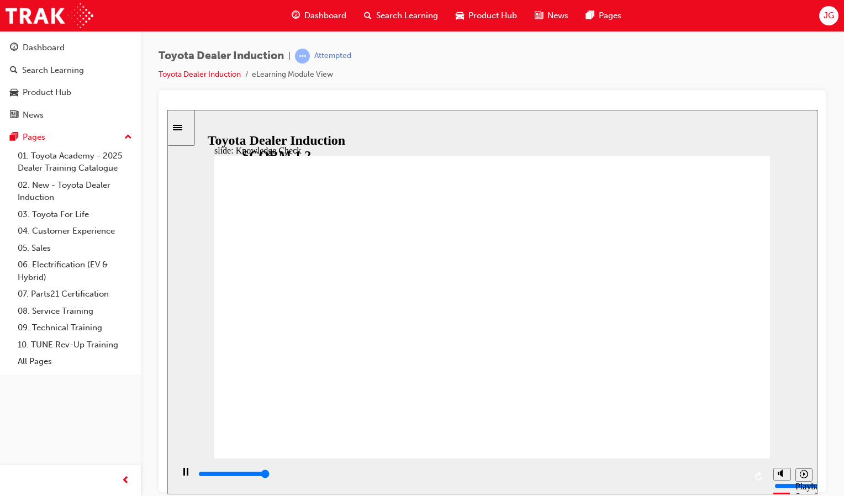
type input "5000"
type input "m"
type input "mo"
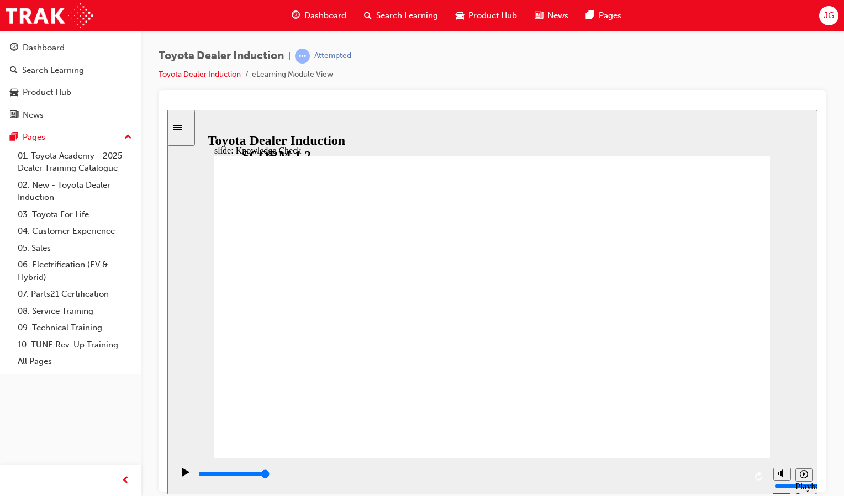
type input "mov"
type input "move"
type input "moved"
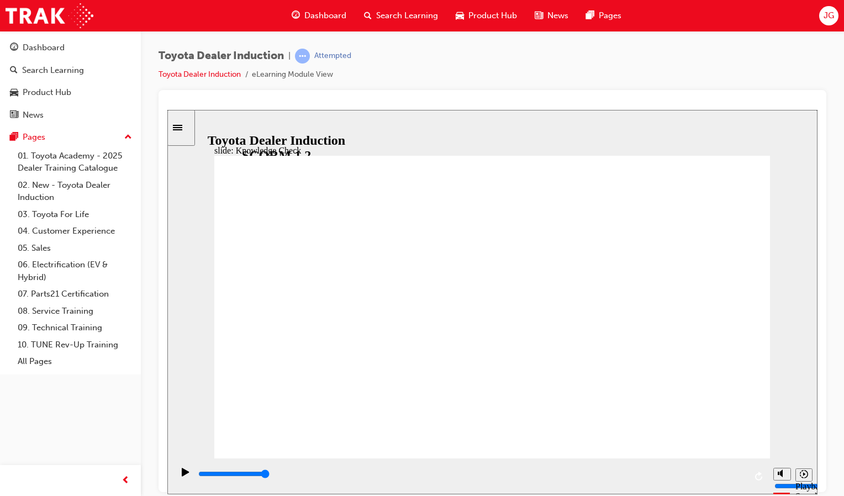
type input "moved"
type input "6500"
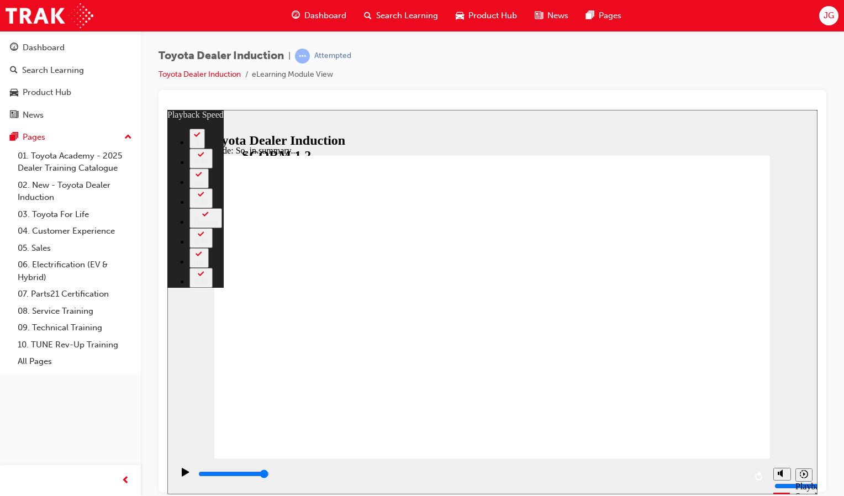
type input "128"
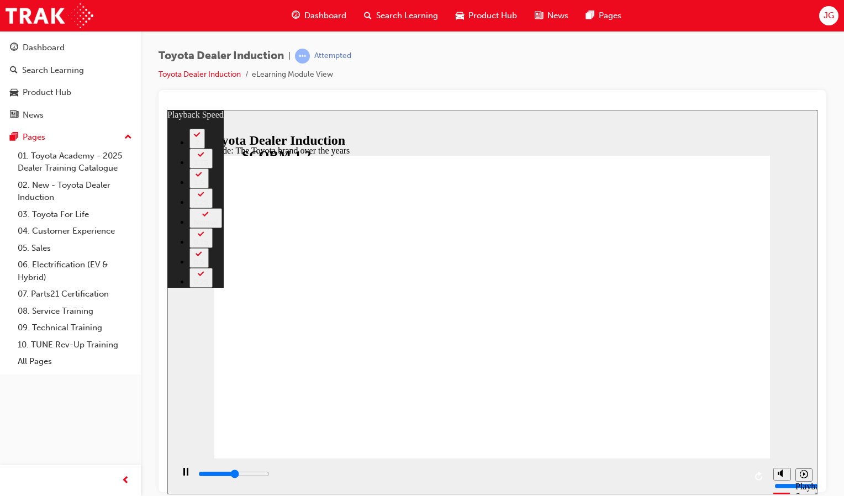
type input "4300"
type input "0"
type input "4500"
type input "0"
type input "4800"
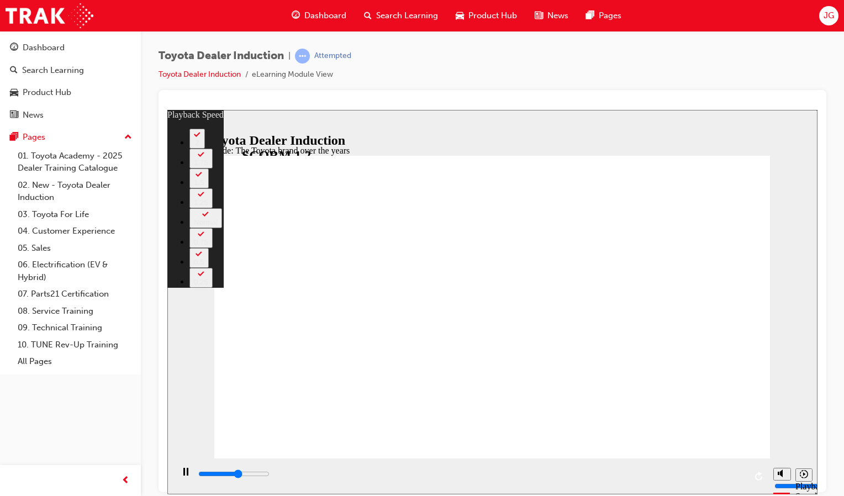
type input "1"
type input "5100"
type input "1"
type input "5300"
type input "1"
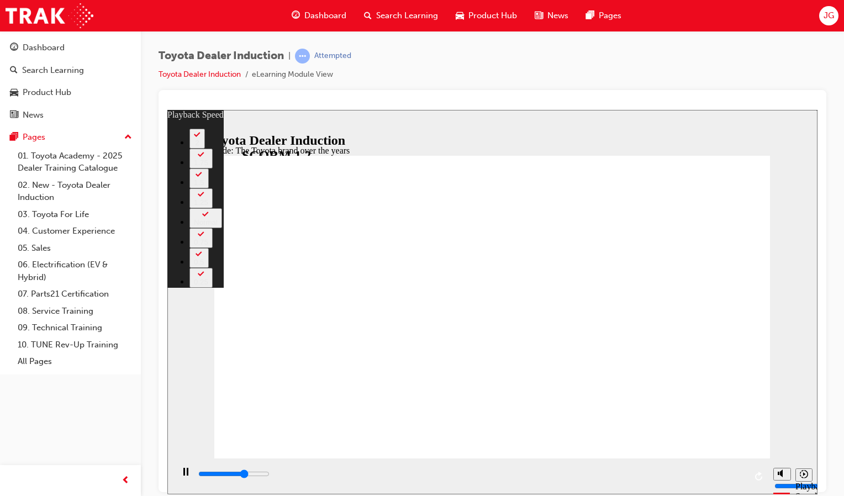
type input "5600"
type input "1"
type input "5900"
type input "2"
type input "6100"
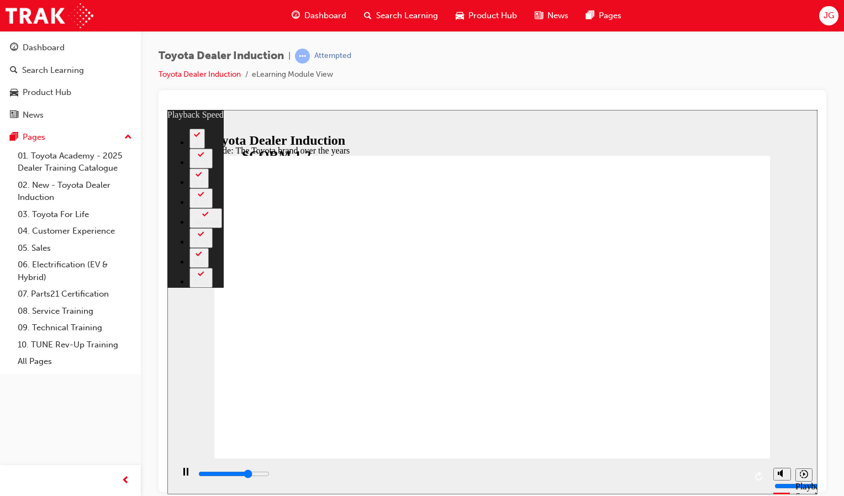
type input "2"
type input "6400"
type input "2"
type input "6700"
type input "2"
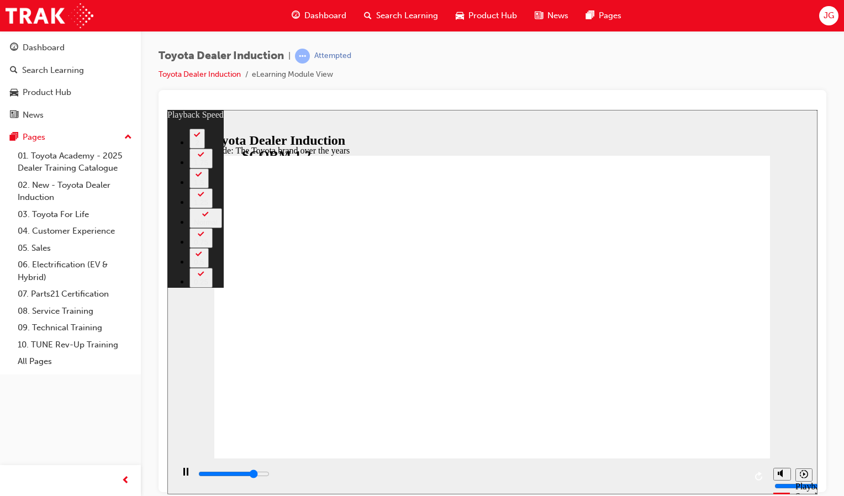
type input "6900"
type input "3"
type input "7100"
type input "3"
type input "7200"
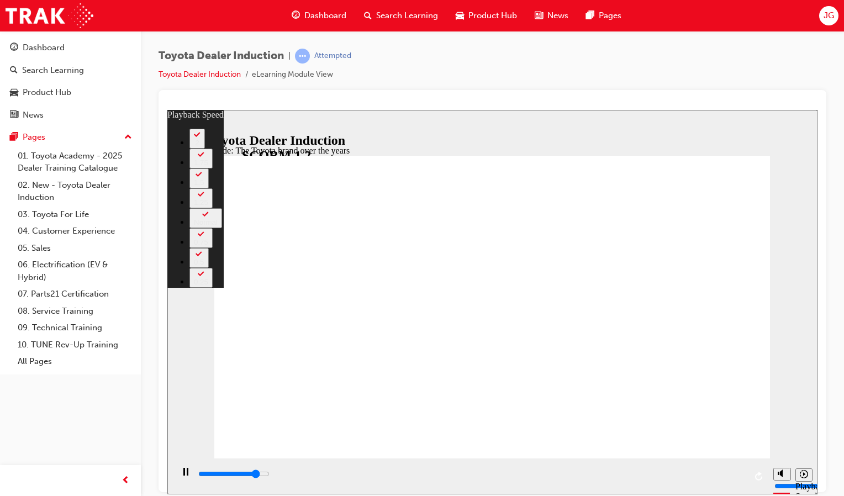
type input "3"
type input "7500"
type input "3"
type input "7700"
type input "4"
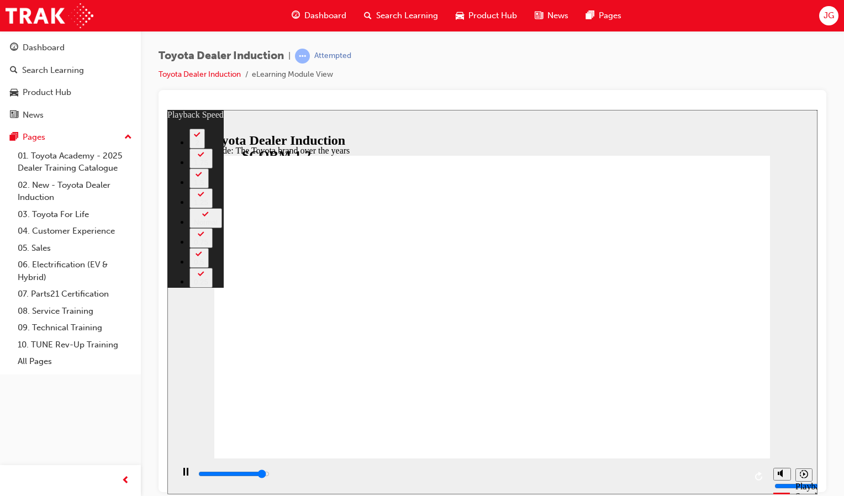
type input "8000"
type input "4"
type input "8300"
type input "4"
type input "8400"
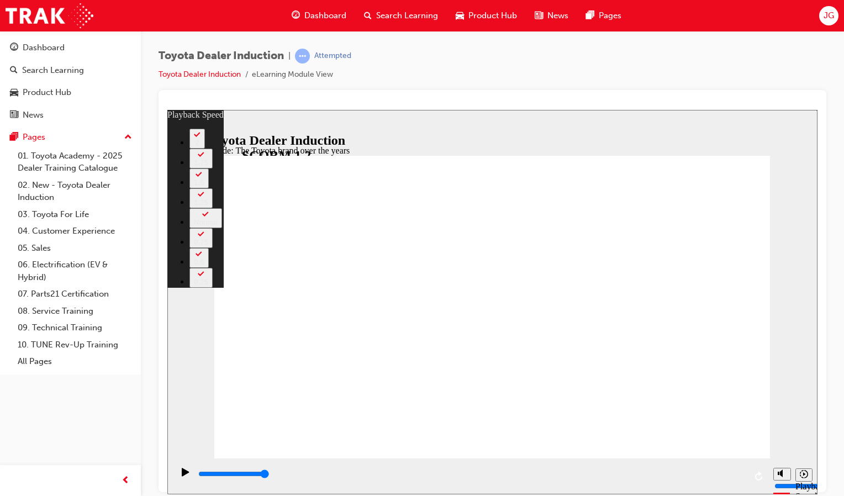
type input "165"
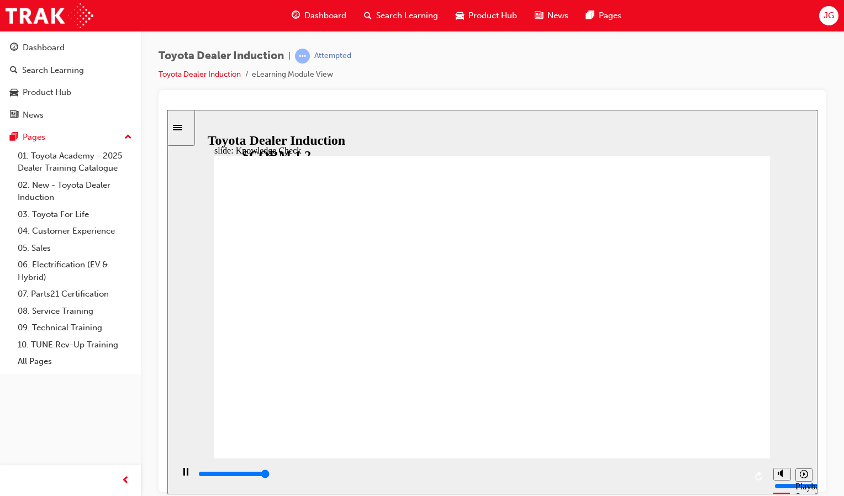
type input "5000"
radio input "true"
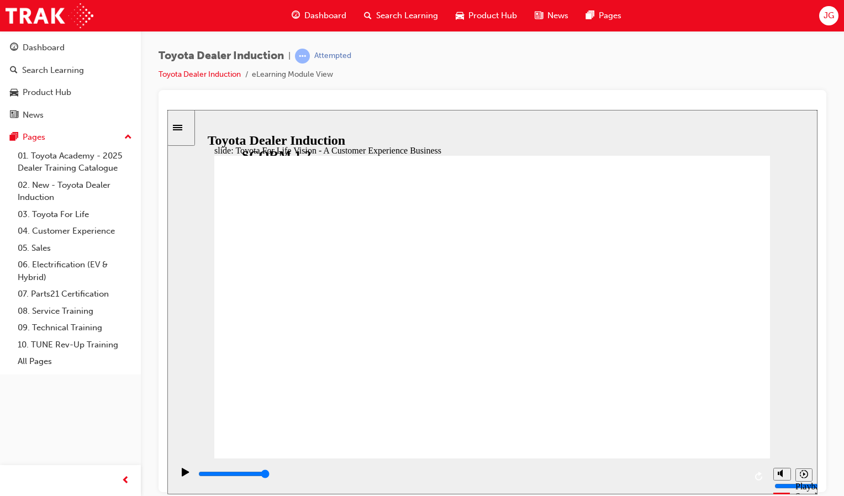
drag, startPoint x: 578, startPoint y: 434, endPoint x: 627, endPoint y: 463, distance: 56.8
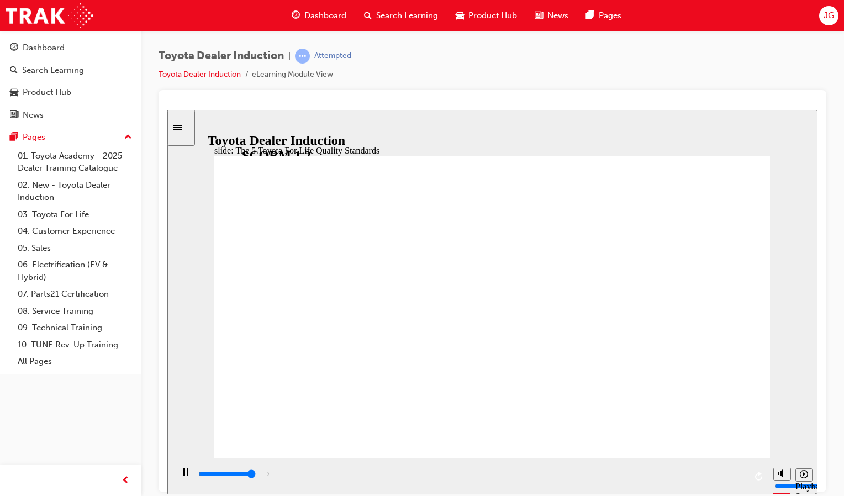
click at [627, 463] on div "slide: The 5 Toyota For Life Quality Standards Oval 6 Oval 6 Oval 6 Oval 6 Oval…" at bounding box center [492, 301] width 650 height 385
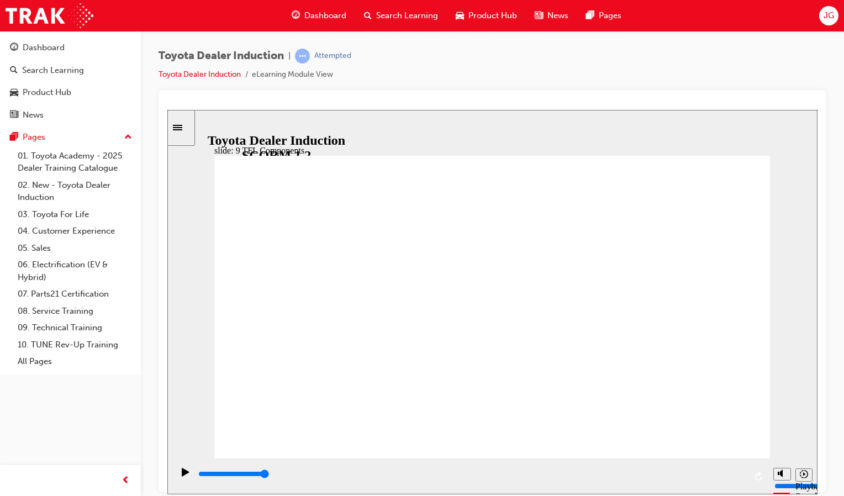
drag, startPoint x: 705, startPoint y: 234, endPoint x: 478, endPoint y: 352, distance: 256.1
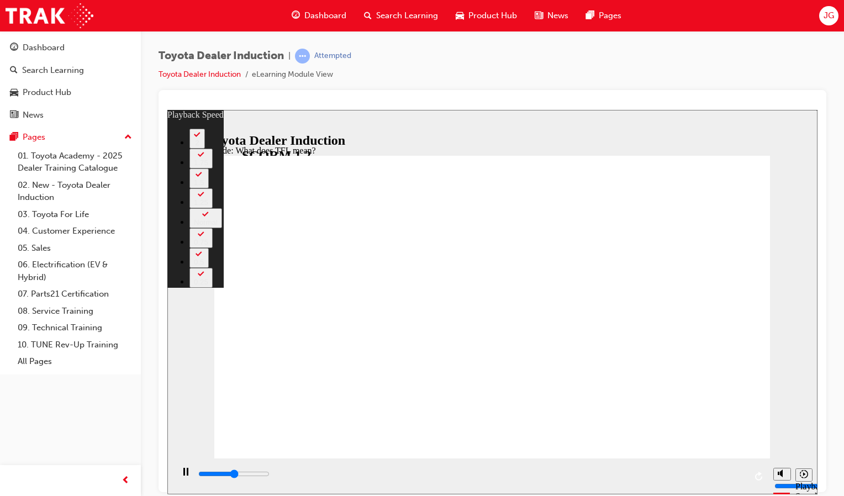
type input "5500"
type input "0"
type input "5800"
type input "0"
type input "6100"
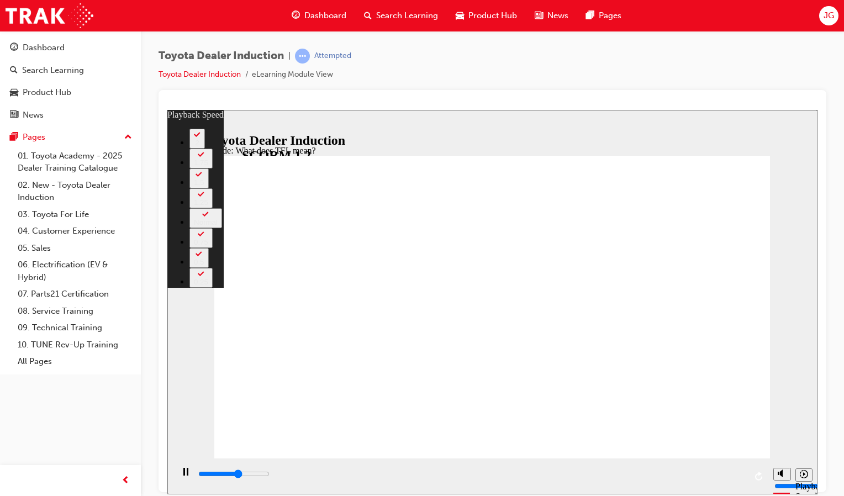
type input "1"
type input "6300"
type input "1"
type input "6600"
type input "1"
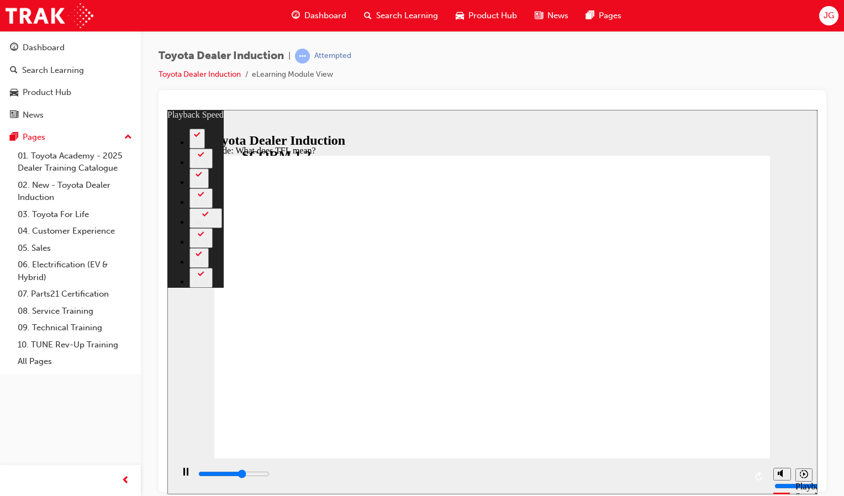
type input "6900"
type input "1"
type input "7100"
type input "2"
type input "7400"
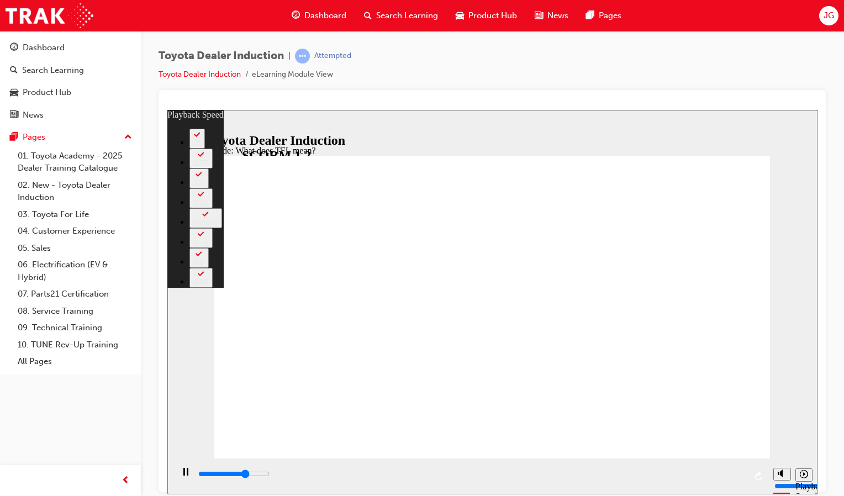
type input "2"
type input "7700"
type input "2"
type input "7900"
type input "2"
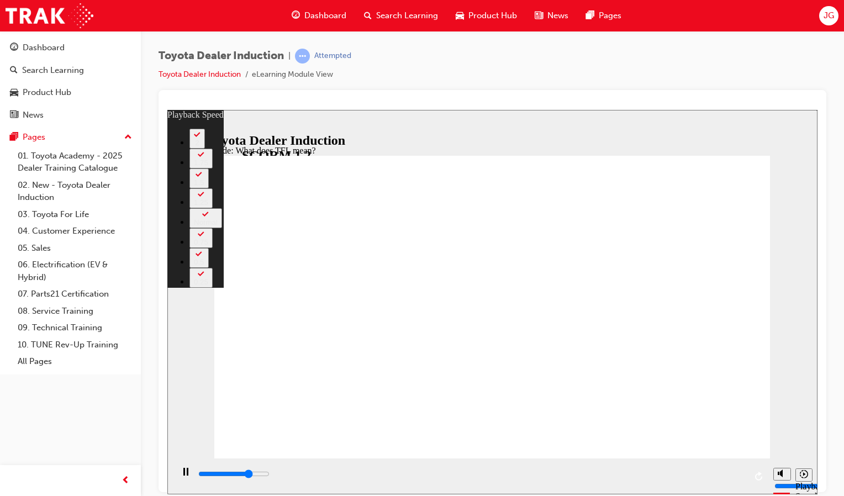
type input "8100"
type input "2"
type input "8200"
type input "3"
type input "8500"
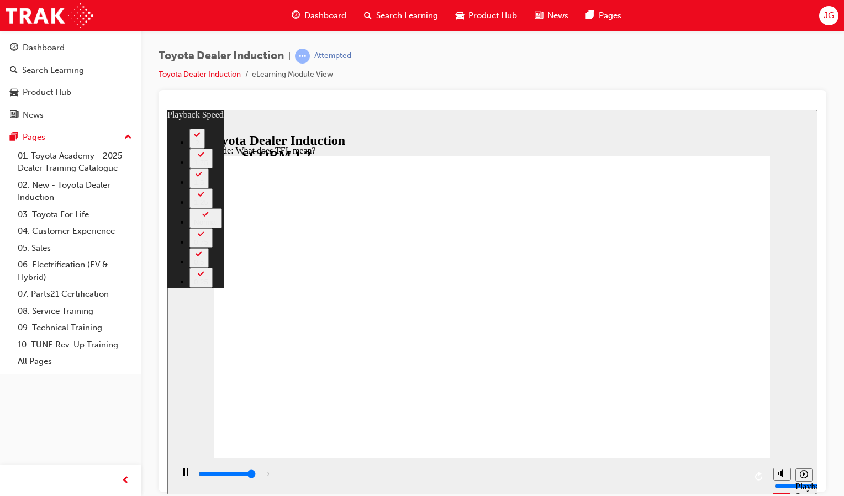
type input "3"
type input "8700"
type input "3"
type input "9000"
type input "3"
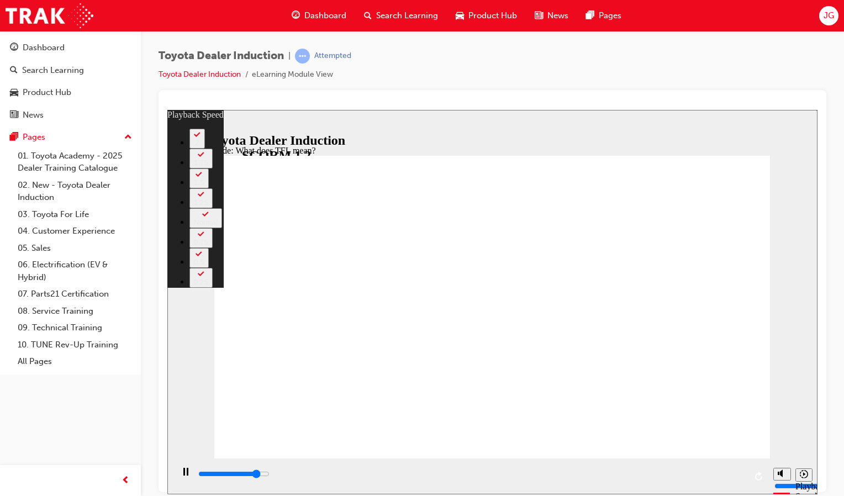
type input "9300"
type input "4"
type input "9600"
type input "4"
type input "9800"
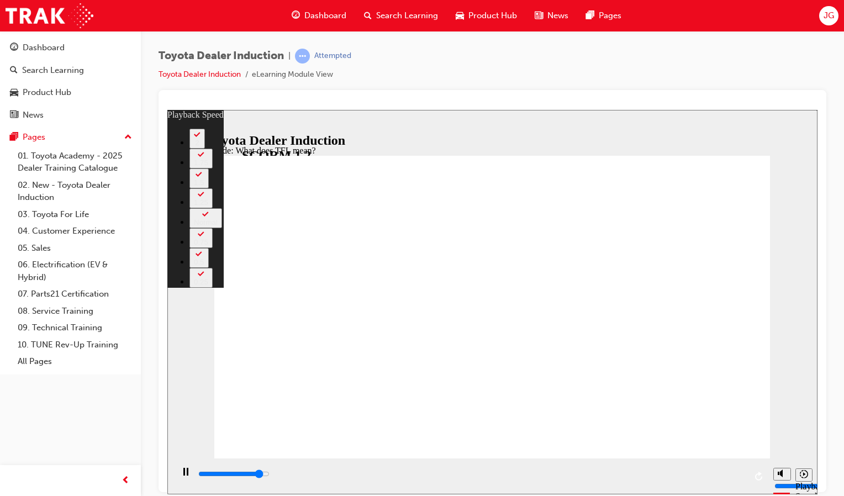
type input "4"
type input "10100"
type input "5"
type input "10400"
type input "5"
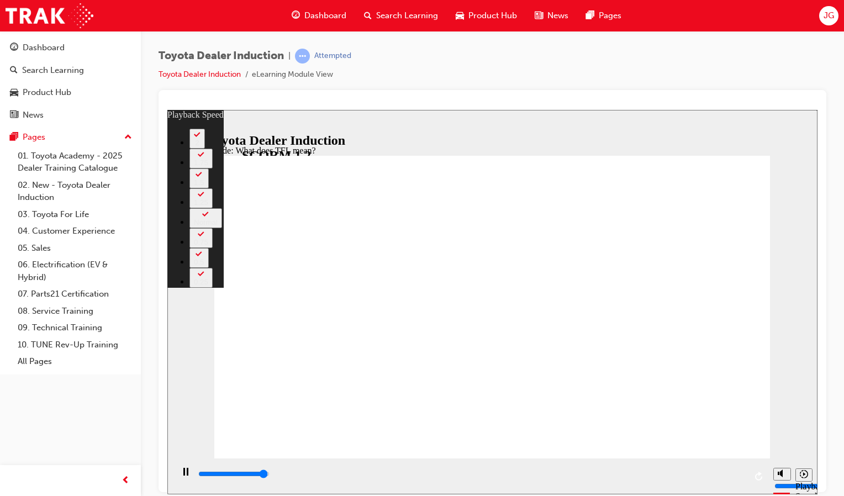
type input "10600"
type input "5"
type input "10800"
type input "139"
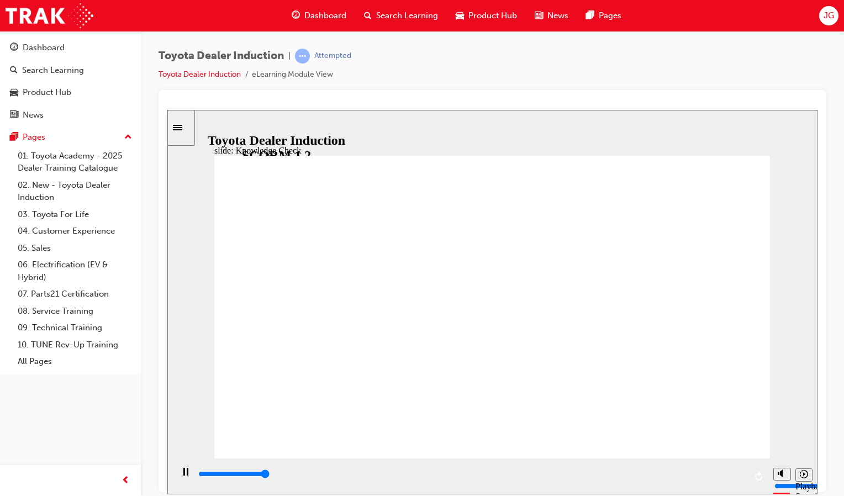
type input "5000"
radio input "true"
type input "2500"
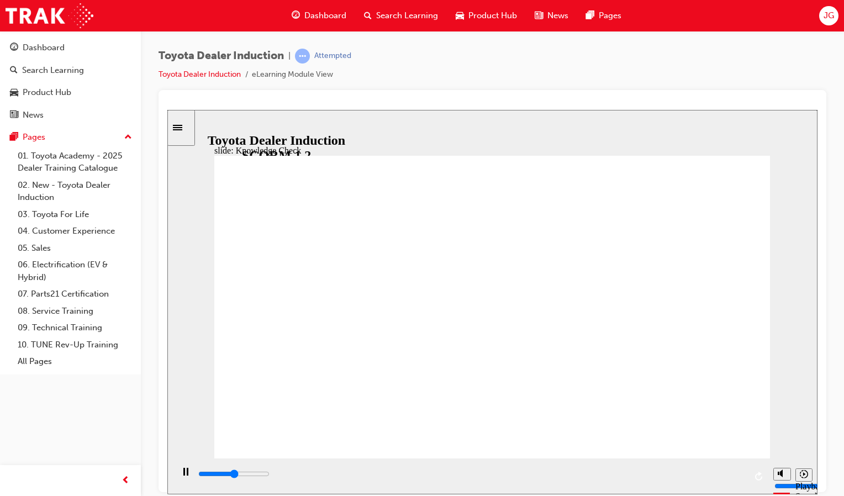
radio input "true"
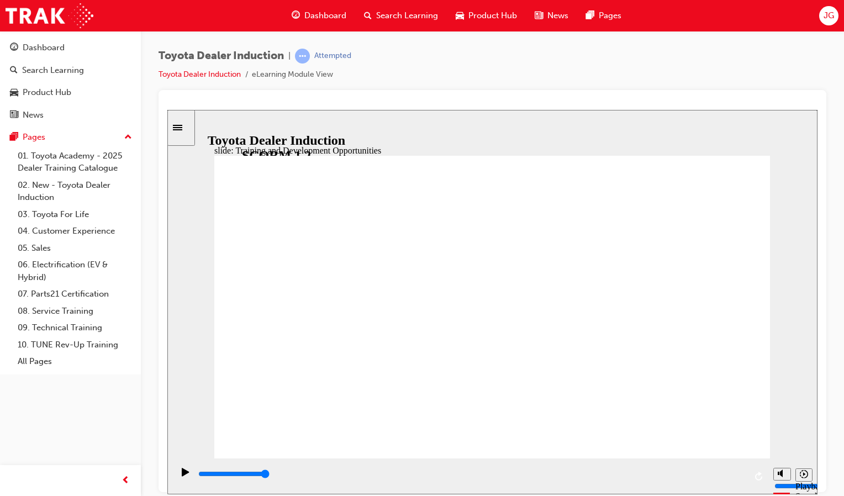
type input "5000"
radio input "true"
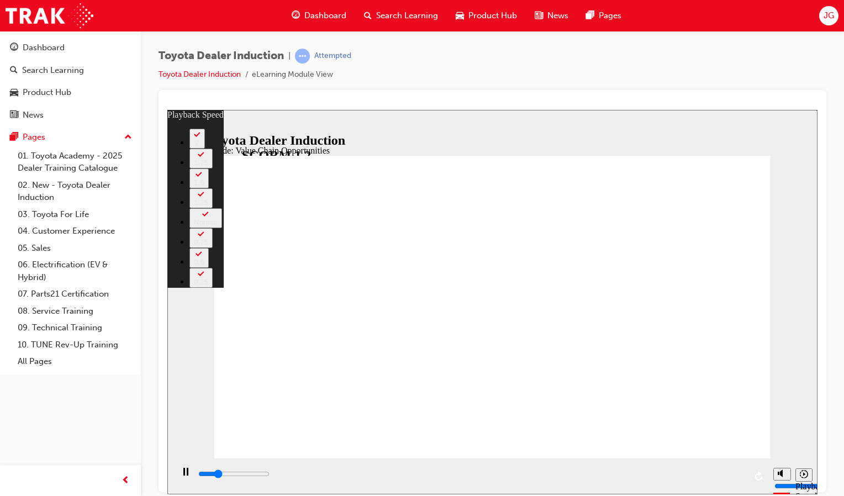
type input "2800"
type input "0"
type input "3000"
type input "0"
type input "3300"
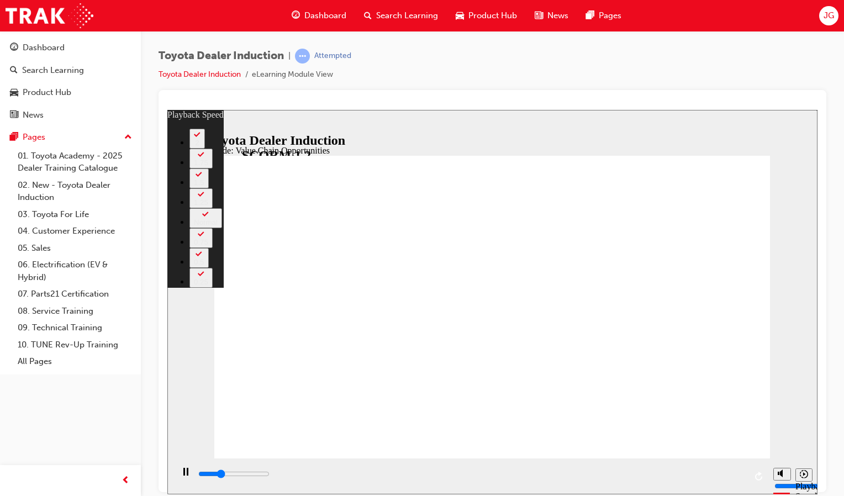
type input "1"
type input "3600"
type input "1"
type input "3800"
type input "1"
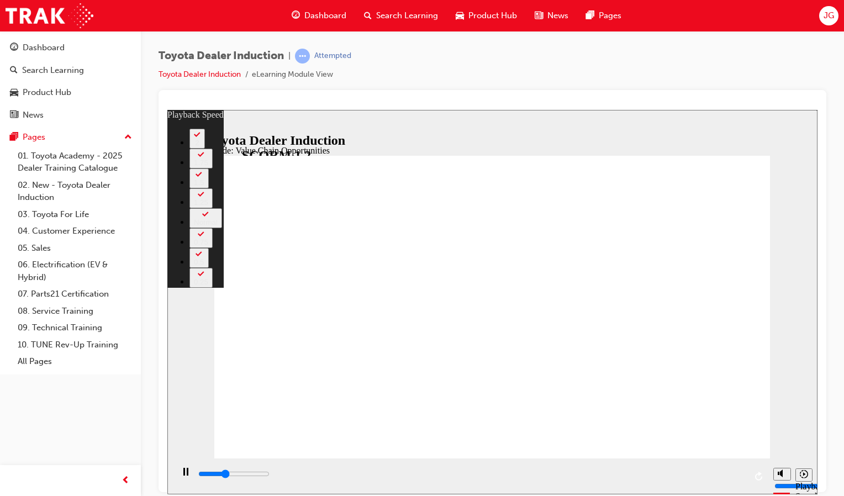
type input "4100"
type input "1"
type input "4400"
type input "5800"
type input "3"
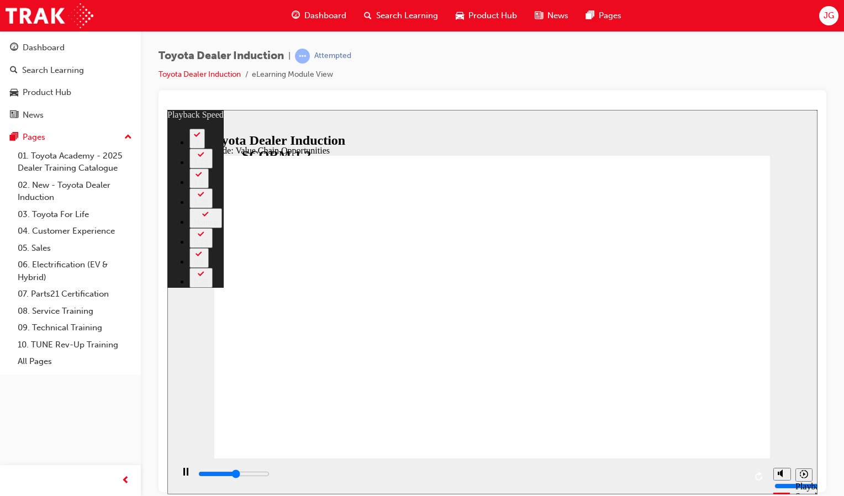
type input "6000"
type input "3"
type input "6300"
type input "4"
type input "6600"
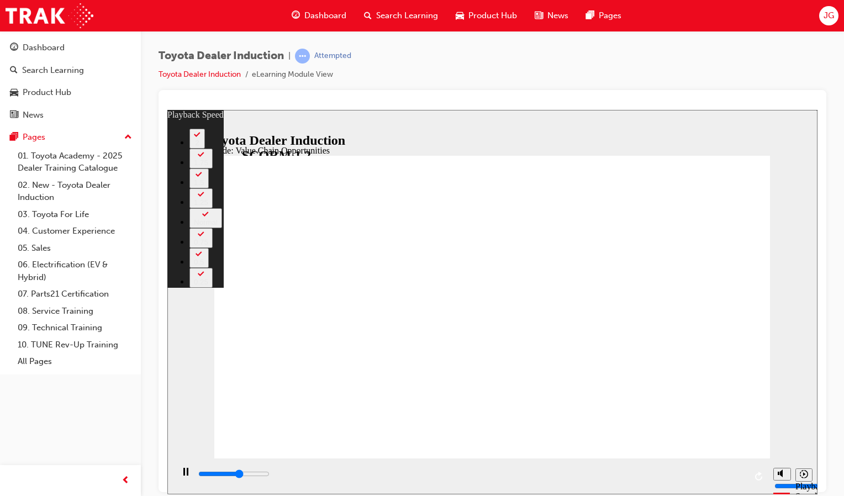
type input "4"
type input "6800"
type input "4"
type input "7100"
type input "4"
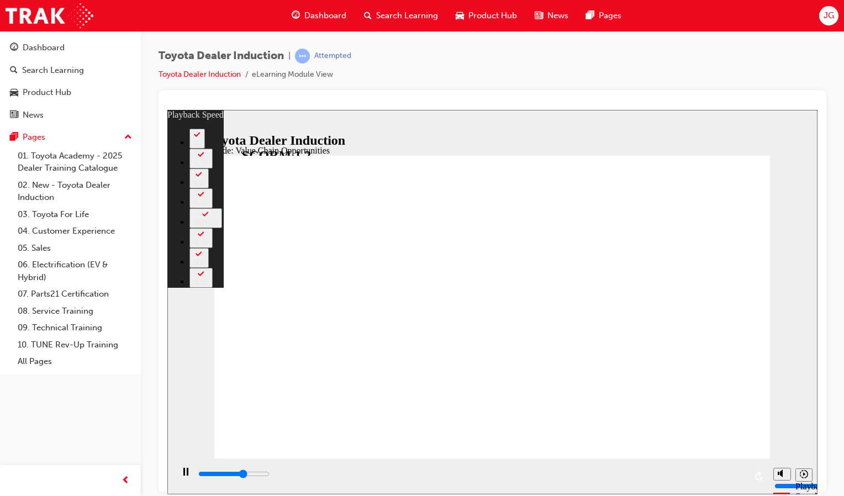
type input "7400"
type input "5"
type input "7600"
type input "5"
type input "7900"
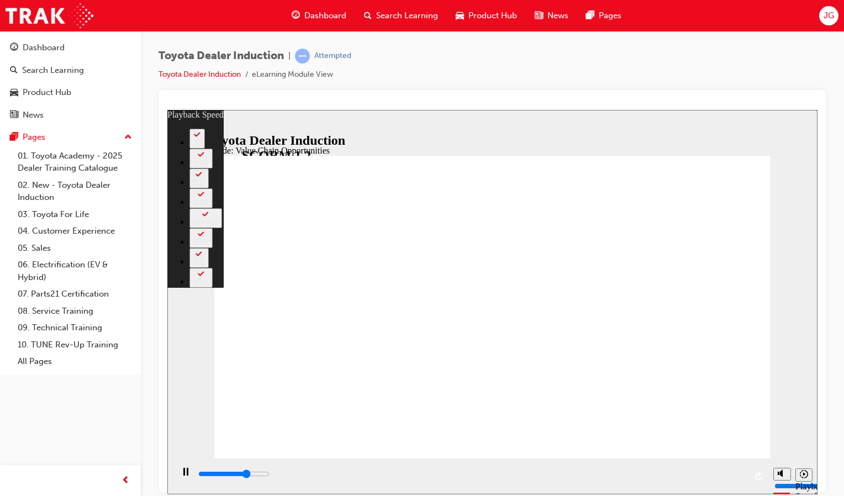
type input "5"
type input "8200"
type input "5"
type input "8400"
type input "6"
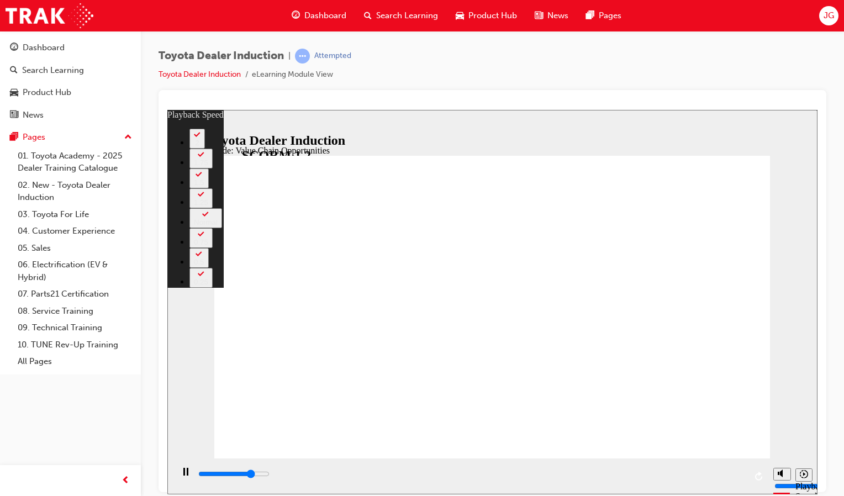
type input "8700"
type input "6"
type input "9000"
type input "6"
type input "9200"
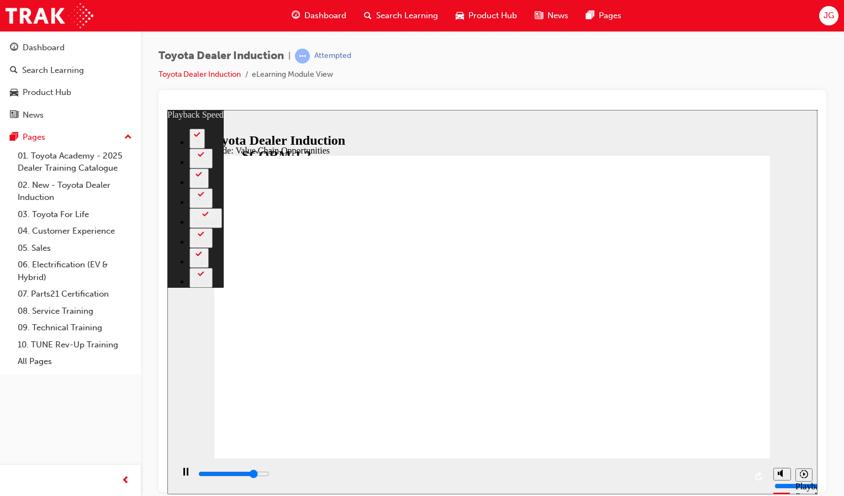
type input "7"
type input "9500"
type input "7"
type input "9800"
type input "7"
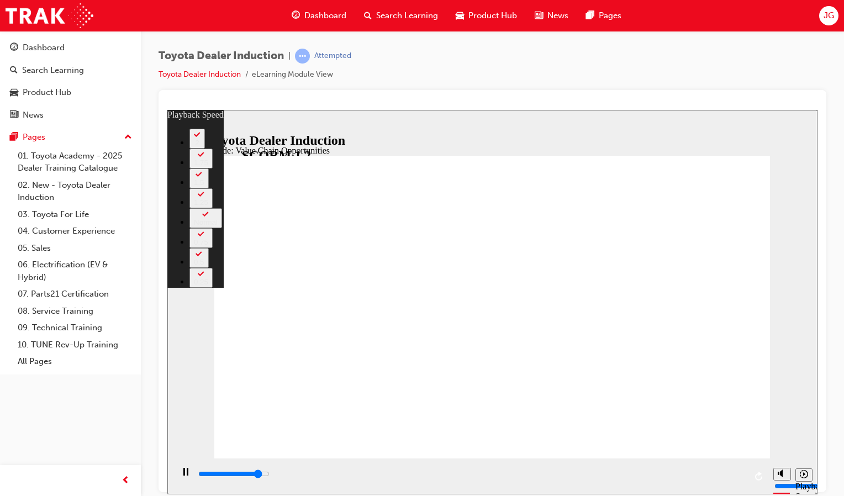
type input "10000"
type input "7"
type input "10300"
type input "8"
type input "10900"
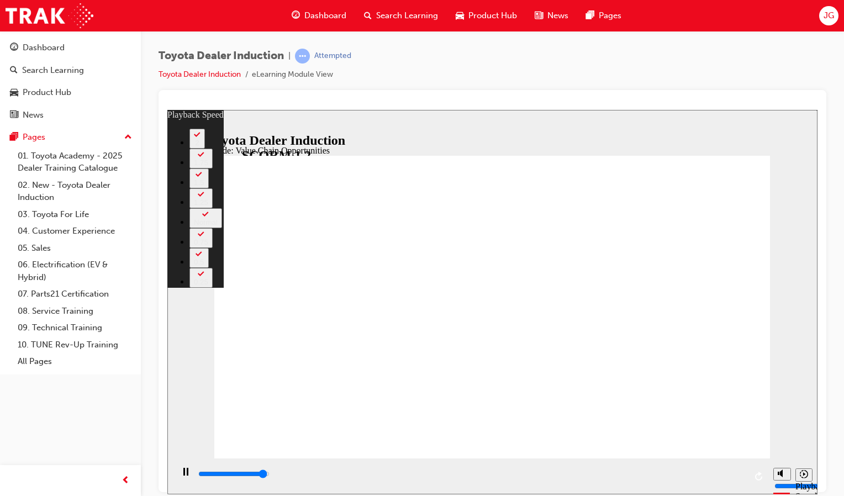
type input "8"
type input "11100"
type input "8"
type input "11300"
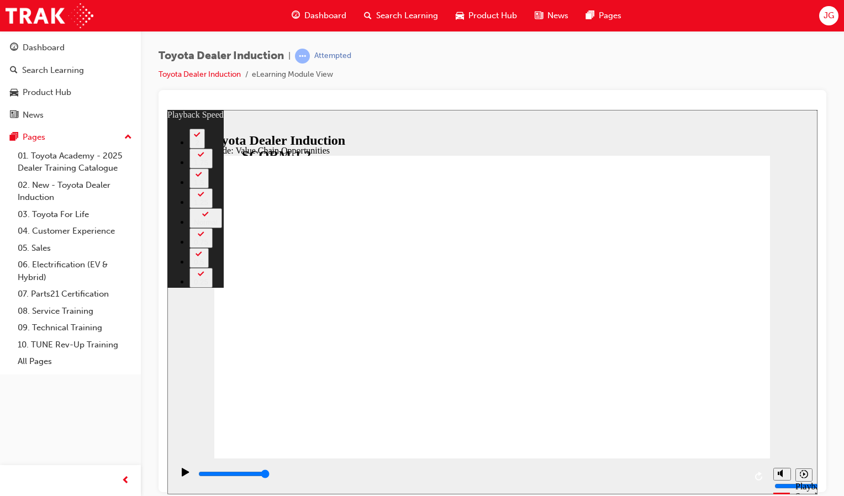
type input "64"
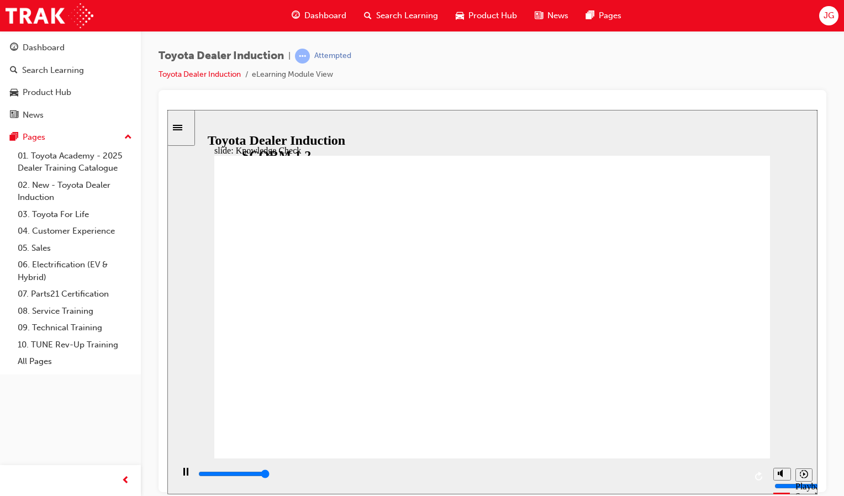
type input "5000"
radio input "true"
type input "5000"
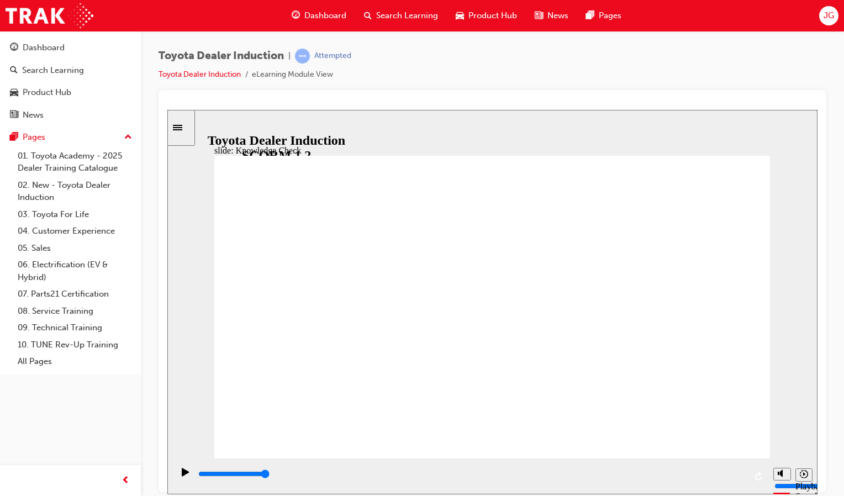
radio input "true"
drag, startPoint x: 497, startPoint y: 361, endPoint x: 545, endPoint y: 361, distance: 48.1
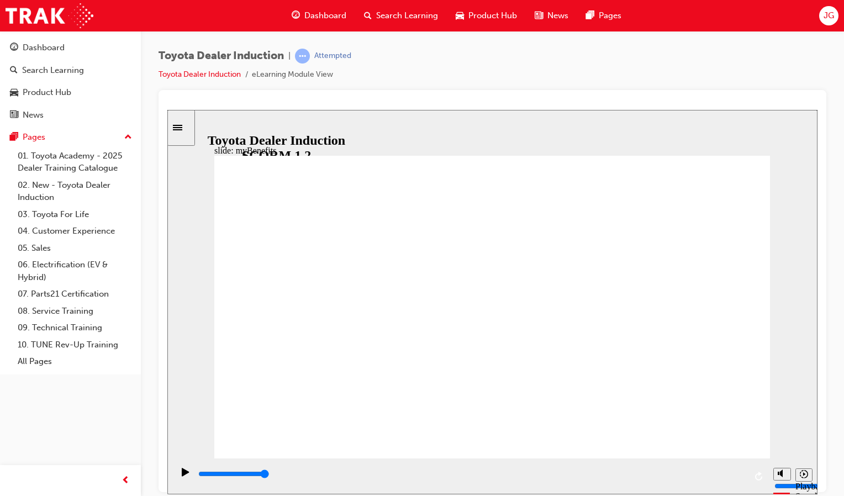
type input "5000"
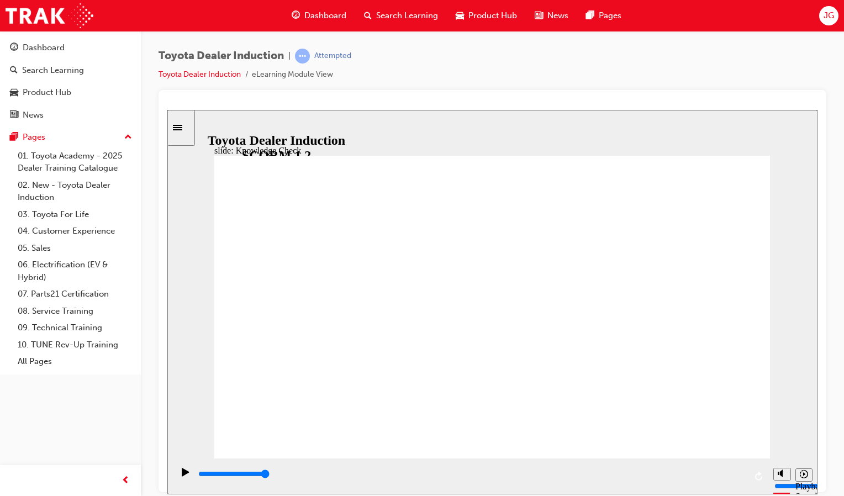
type input "t"
type input "to"
type input "toy"
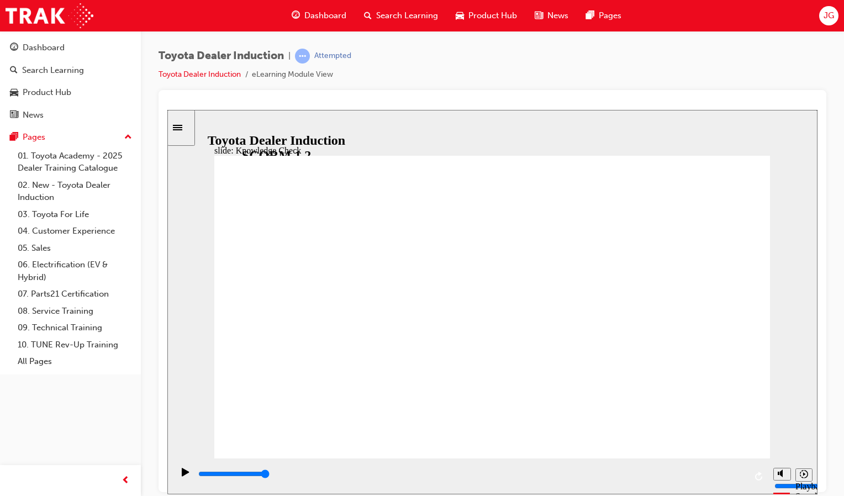
type input "toy"
type input "toyo"
type input "toyot"
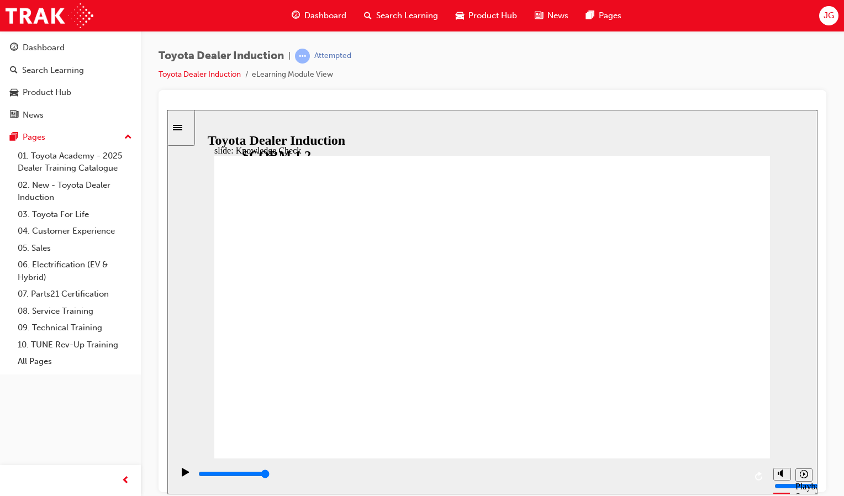
type input "toyots"
type input "toyot"
type input "toyota"
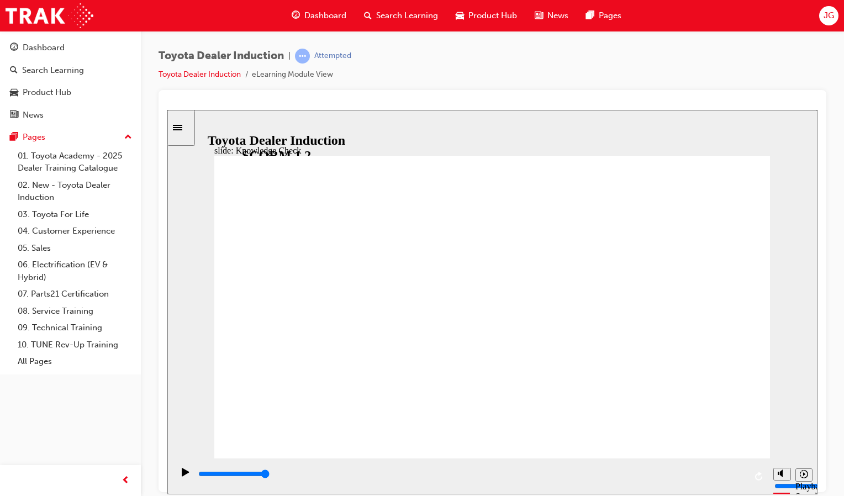
type input "toyota"
type input "toyota e"
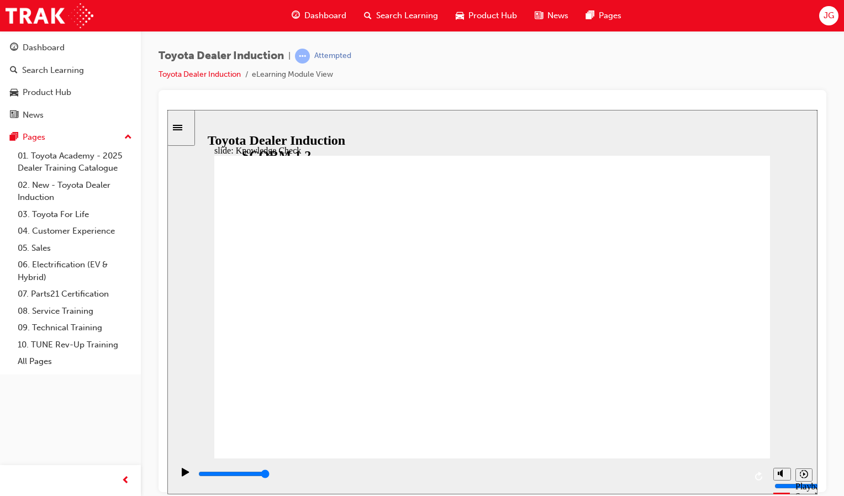
type input "toyota en"
type input "toyota eng"
type input "toyota enga"
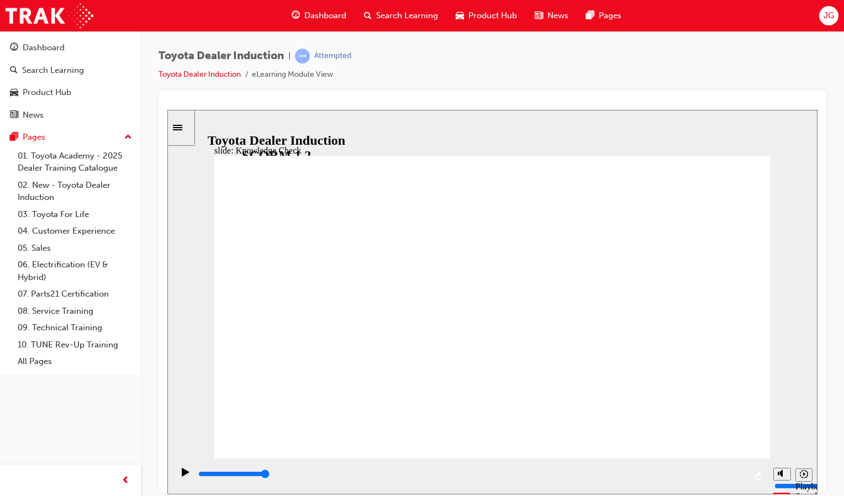
type input "toyota enga"
type input "toyota engag"
type input "toyota engage"
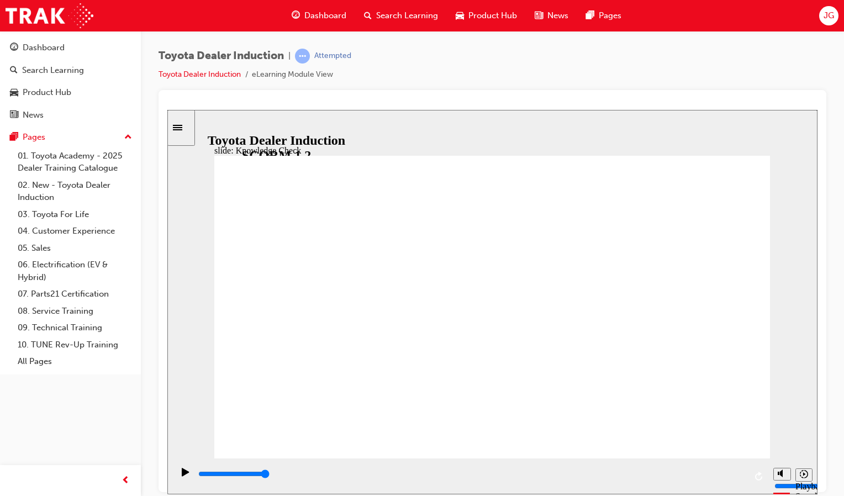
type input "toyota engage"
type input "800"
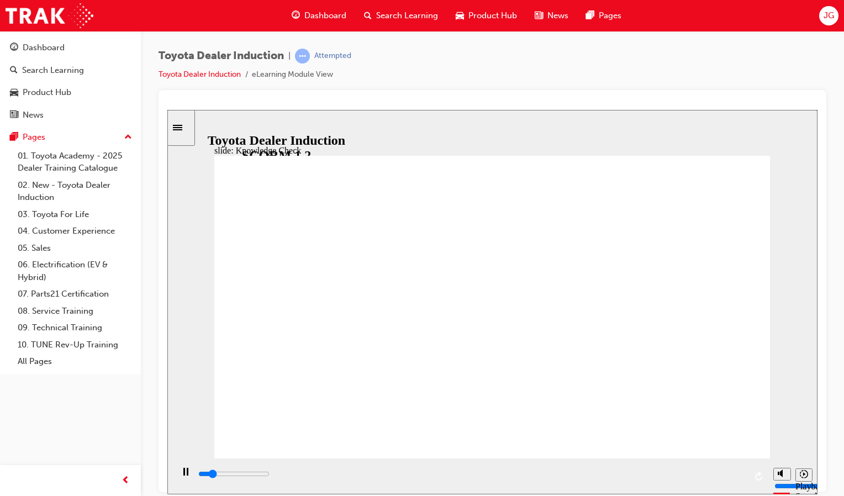
type input "toyota engage"
type input "2300"
type input "toyota"
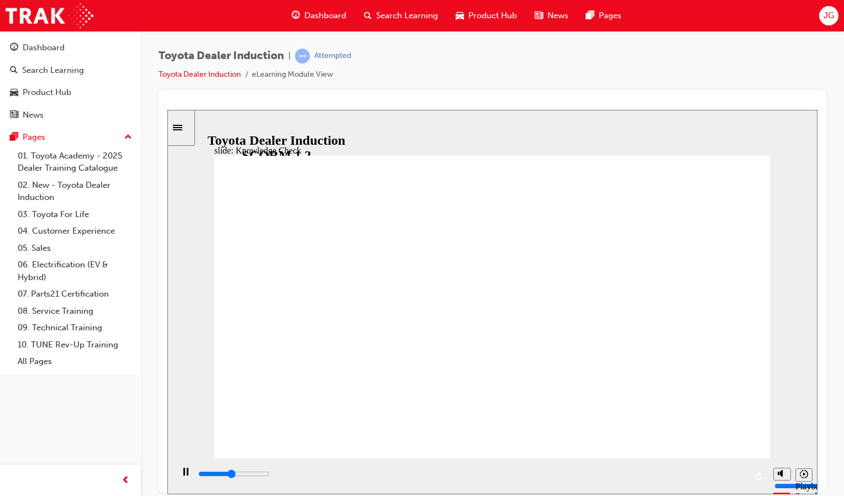
type input "2500"
type input "toyota a"
type input "2700"
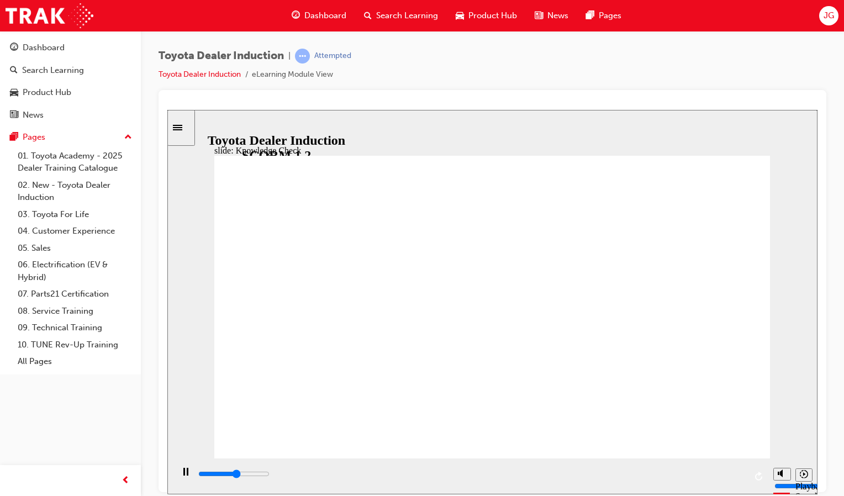
type input "toyota ap"
type input "2900"
type input "toyota app"
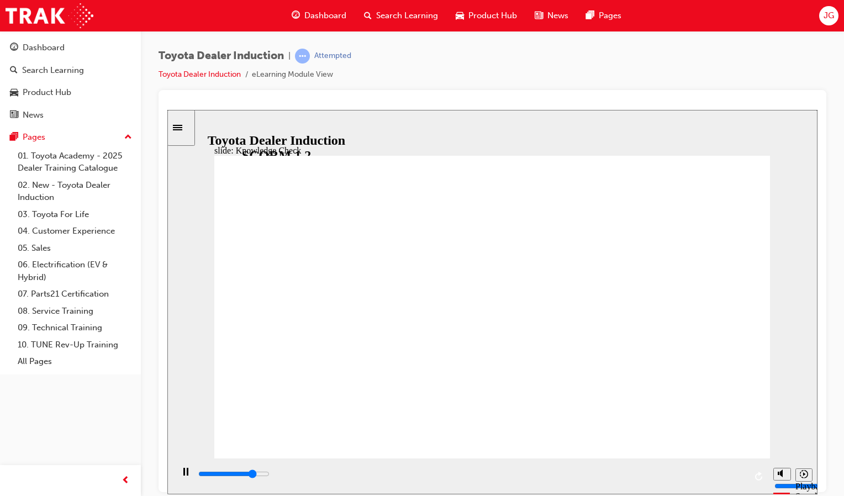
type input "4100"
type input "toyota ap"
type input "4200"
type input "toyota a"
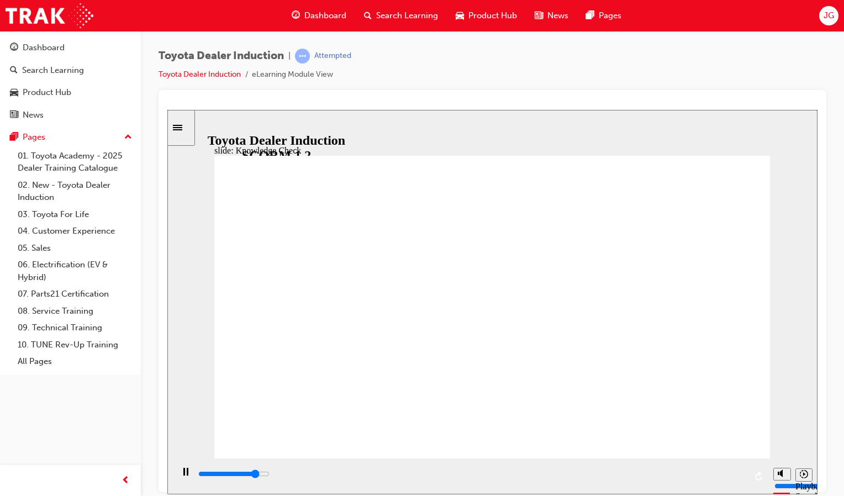
type input "toyota a"
type input "4400"
type input "toyota"
type input "5000"
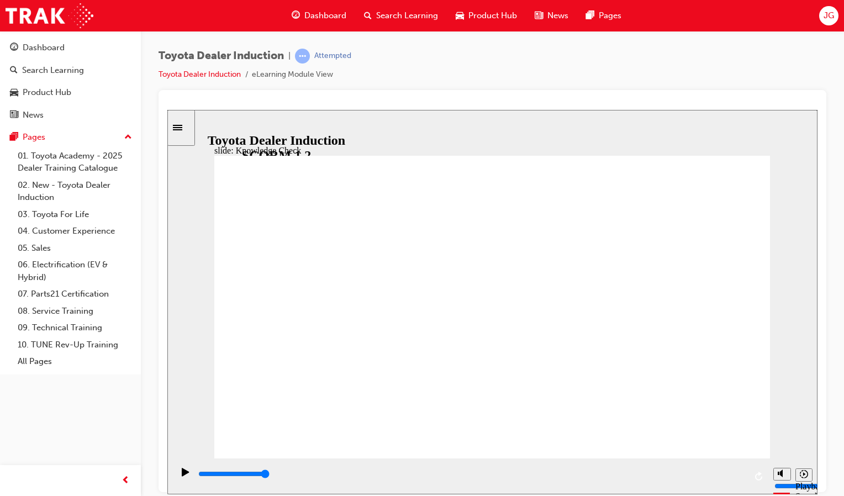
type input "toyota e"
type input "toyota en"
type input "toyota engage"
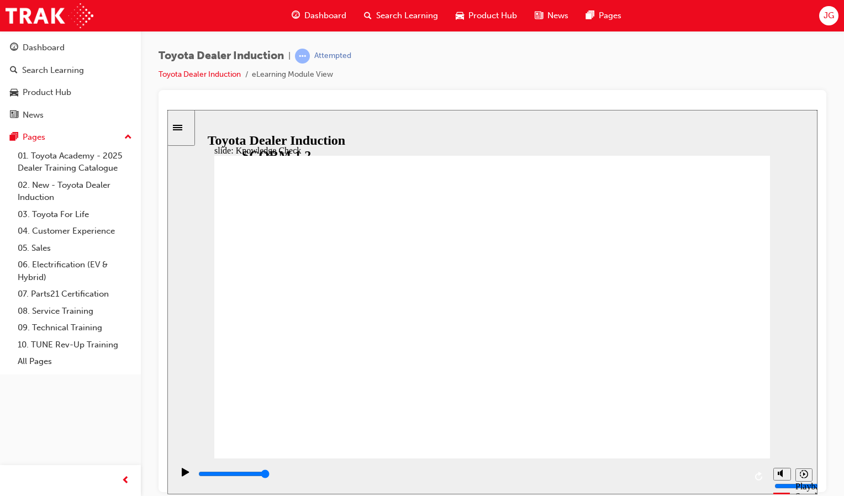
type input "toyota engage"
type input "toyota engage a"
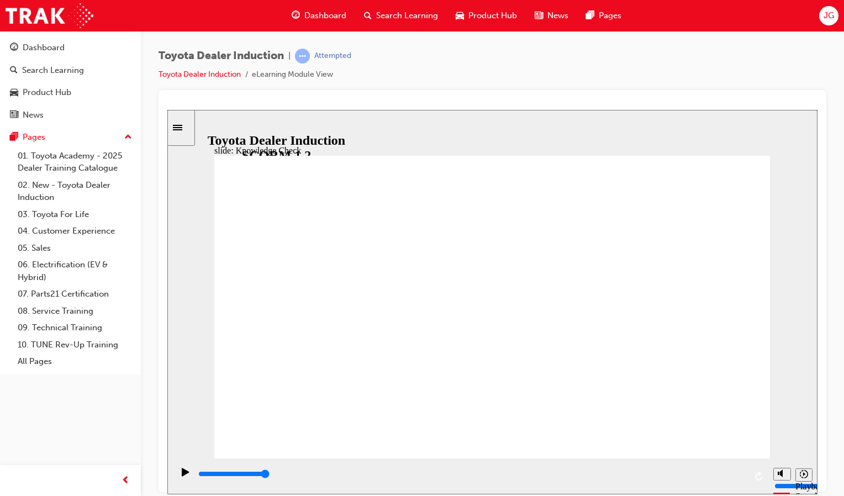
type input "toyota engage ap"
type input "toyota engage app"
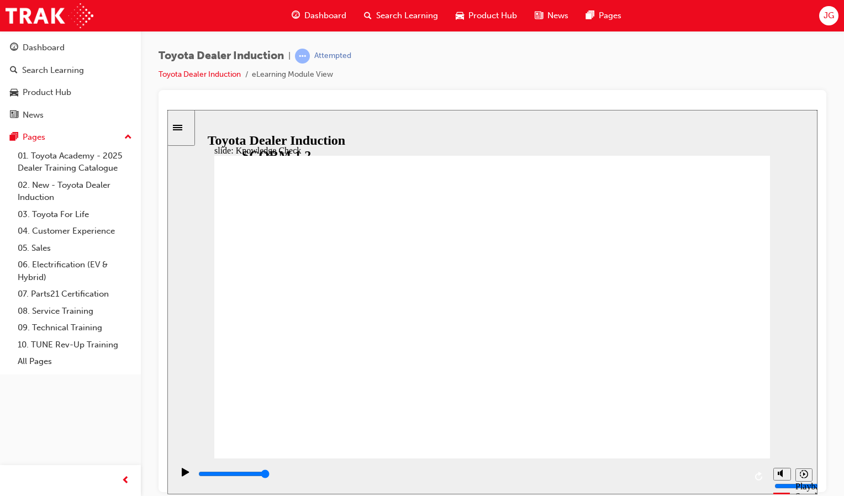
type input "toyota engage app"
type input "800"
type input "toyota engage app"
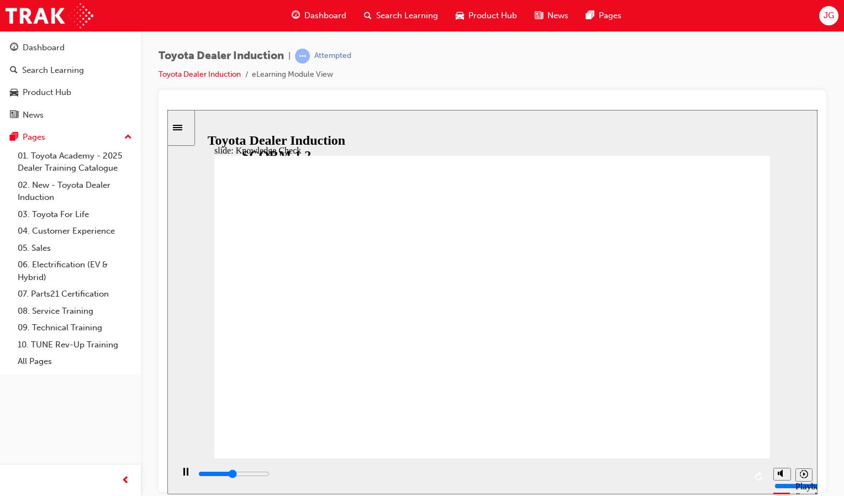
type input "2500"
type input "oyota engage app"
type input "3100"
type input "Toyota engage app"
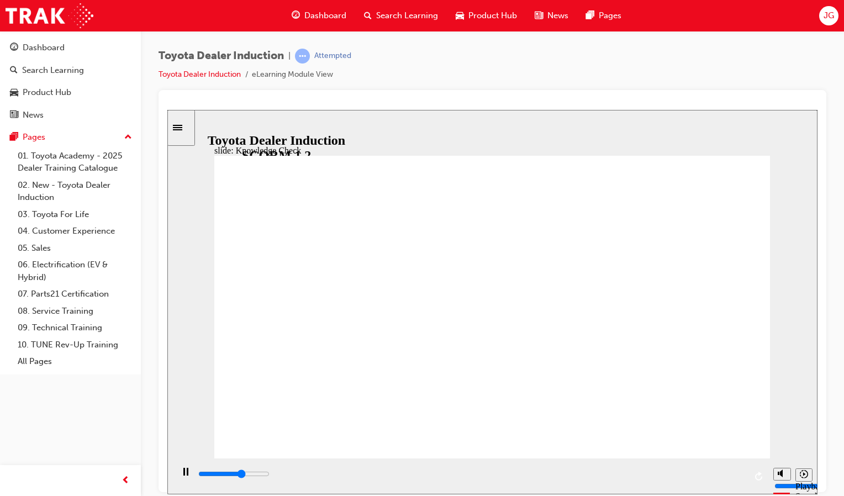
type input "Toyota engage app"
type input "5000"
type input "Toyota ngage app"
type input "Toyota Engage app"
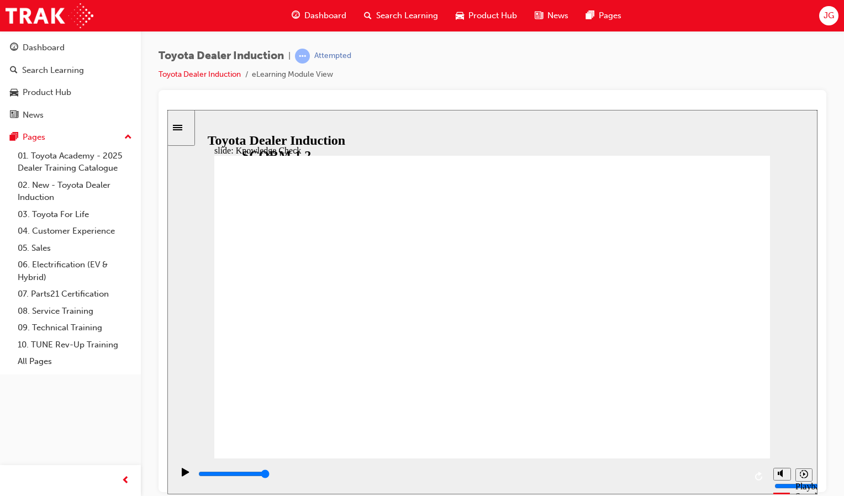
type input "Toyota Engage app"
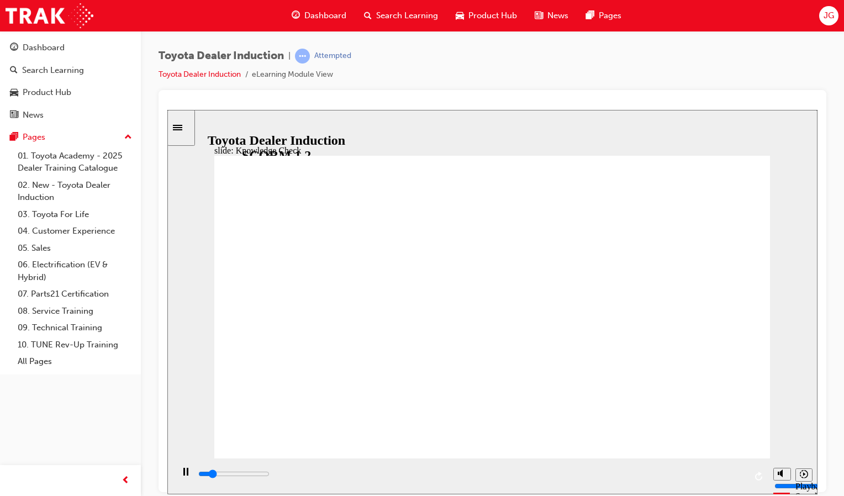
type input "800"
type input "Toyota Engage app"
type input "3500"
type input "Toyota Engage app"
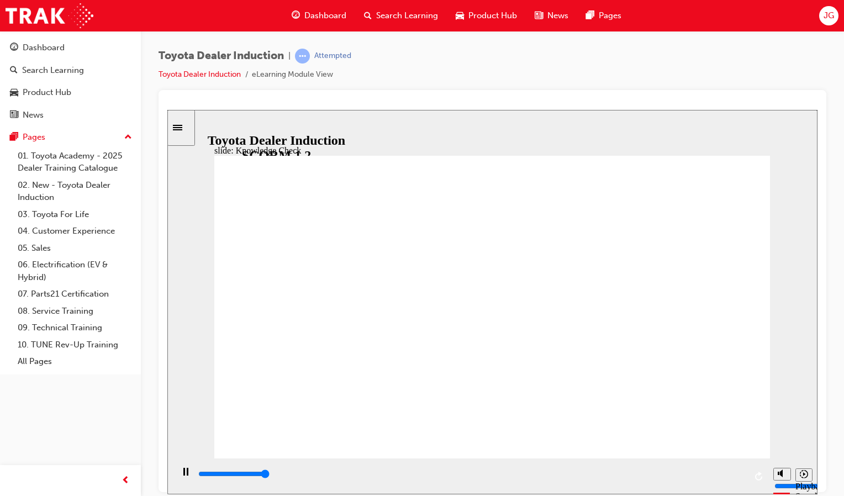
type input "5000"
type input "Toyota Engage app"
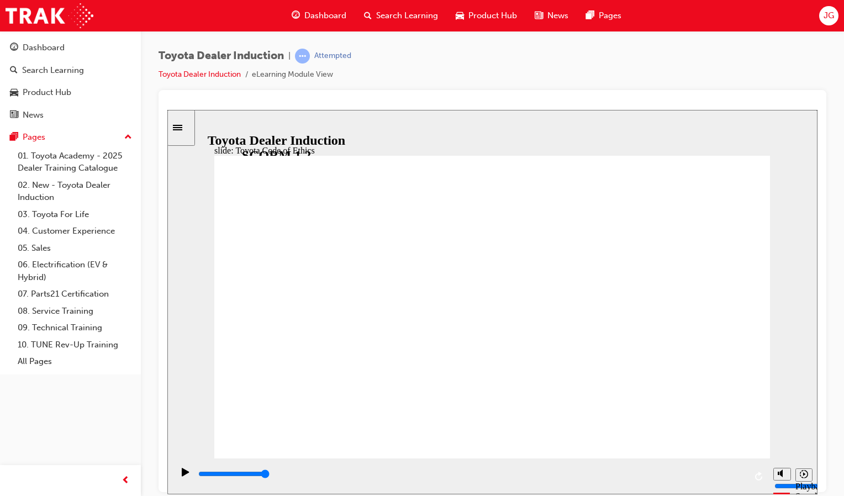
drag, startPoint x: 558, startPoint y: 366, endPoint x: 654, endPoint y: 377, distance: 96.8
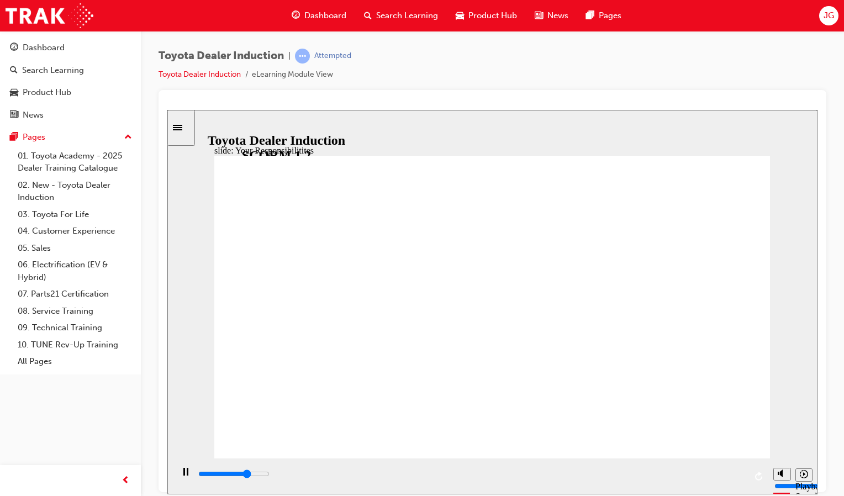
type input "6000"
checkbox input "true"
type input "7600"
checkbox input "true"
type input "8400"
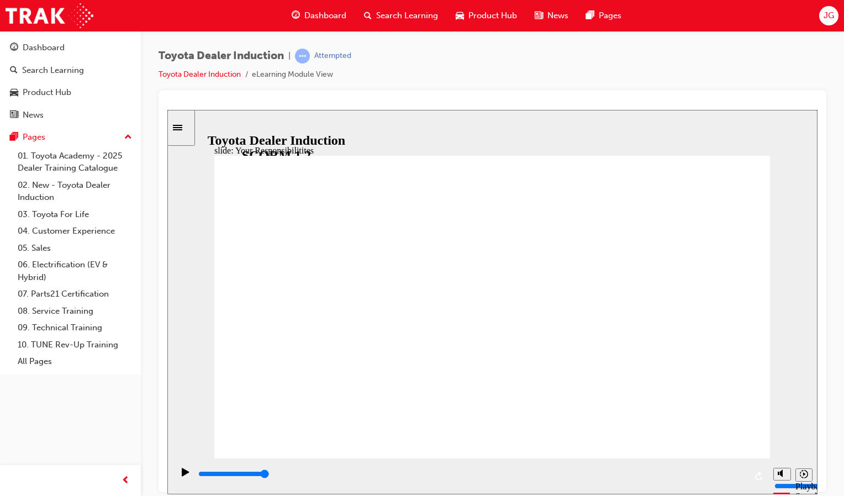
checkbox input "true"
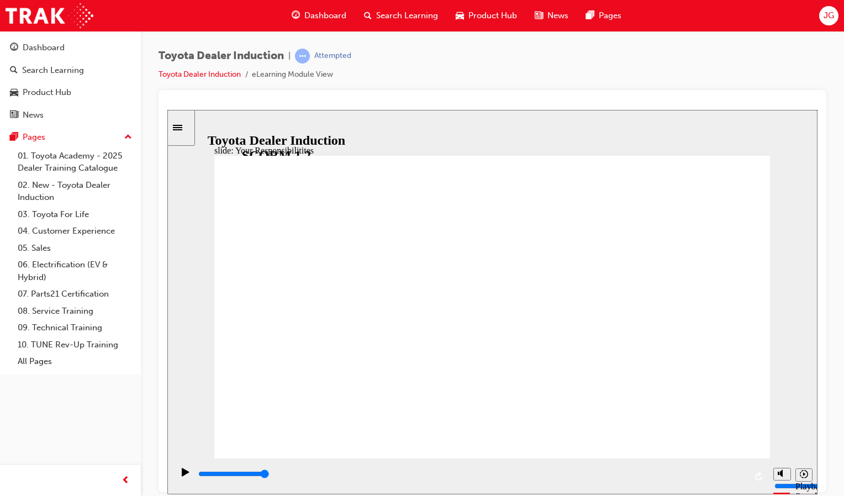
drag, startPoint x: 565, startPoint y: 391, endPoint x: 495, endPoint y: 390, distance: 69.6
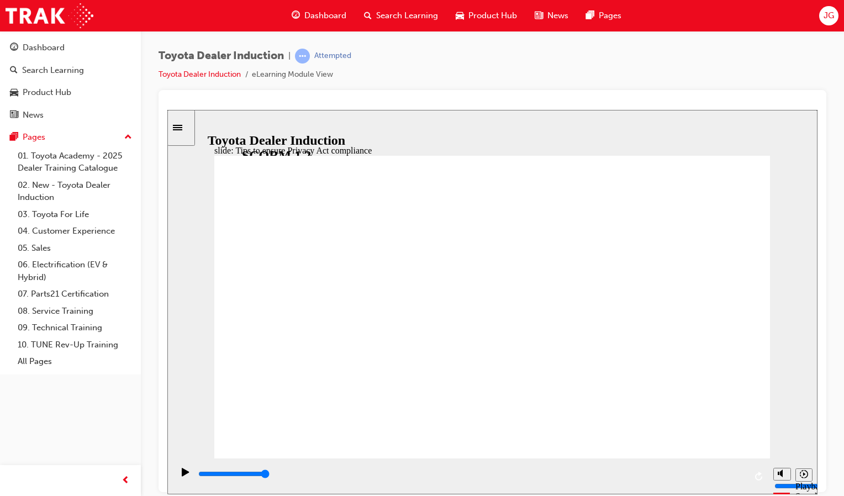
drag, startPoint x: 490, startPoint y: 406, endPoint x: 504, endPoint y: 385, distance: 25.1
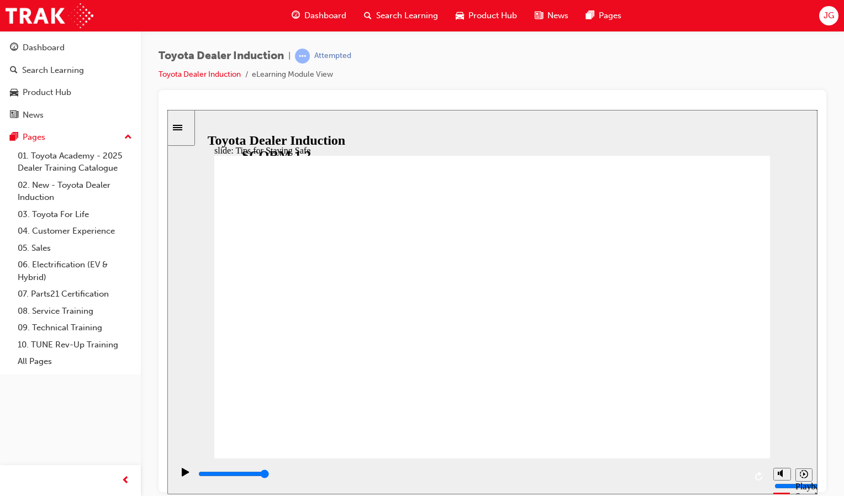
type input "5000"
checkbox input "true"
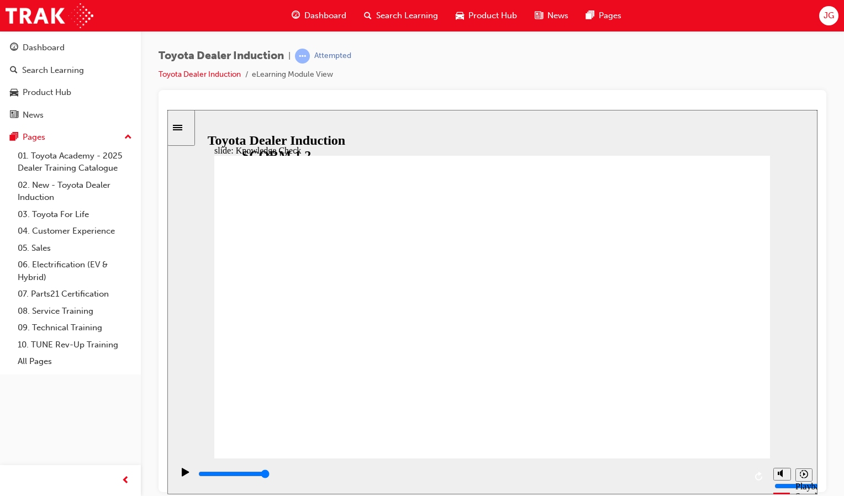
checkbox input "true"
type input "5000"
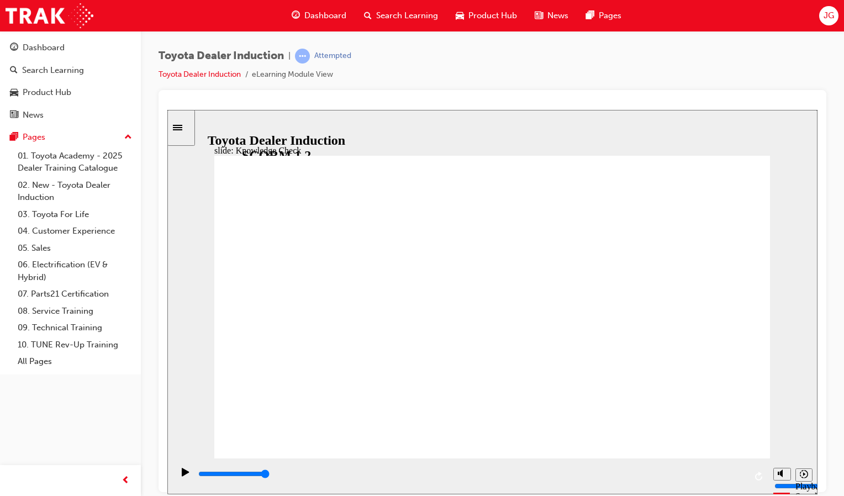
radio input "true"
drag, startPoint x: 379, startPoint y: 325, endPoint x: 729, endPoint y: 158, distance: 388.8
type input "5000"
checkbox input "true"
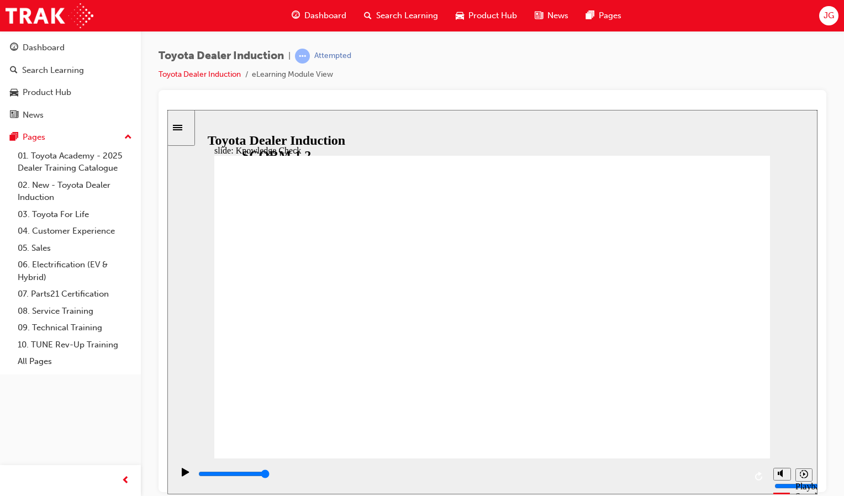
checkbox input "true"
type input "5000"
checkbox input "true"
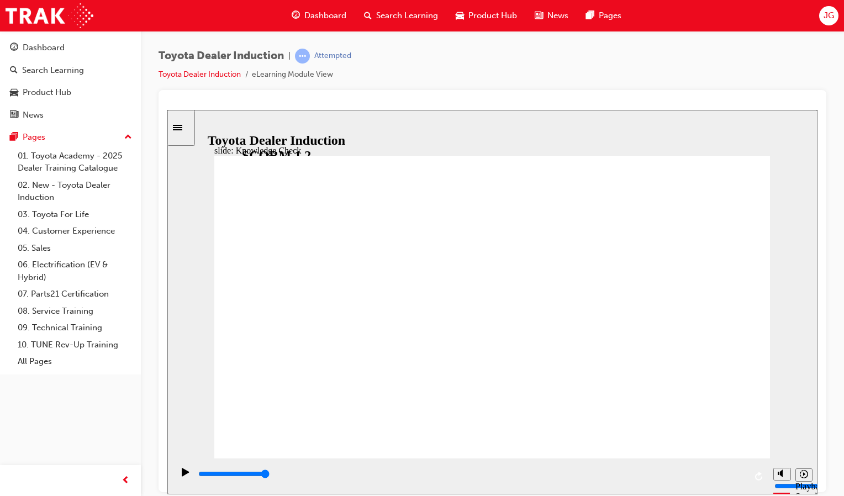
checkbox input "true"
drag, startPoint x: 699, startPoint y: 198, endPoint x: 717, endPoint y: 162, distance: 40.5
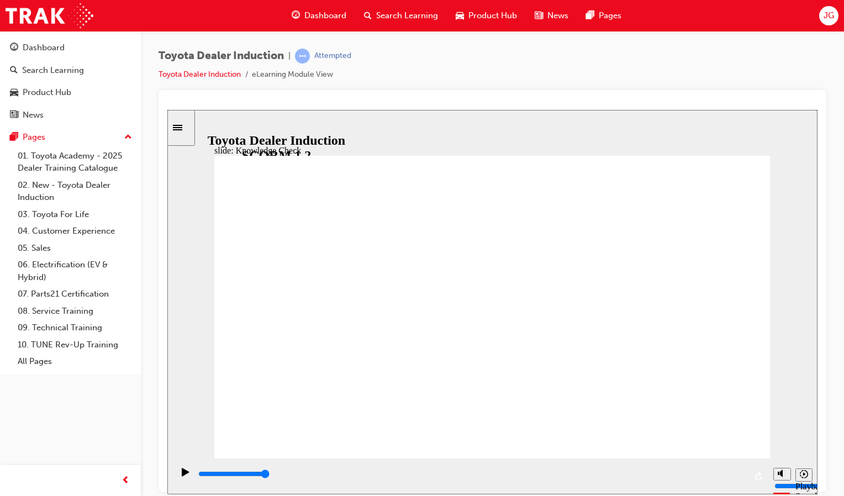
type input "9900"
click at [50, 53] on div "Dashboard" at bounding box center [44, 47] width 42 height 13
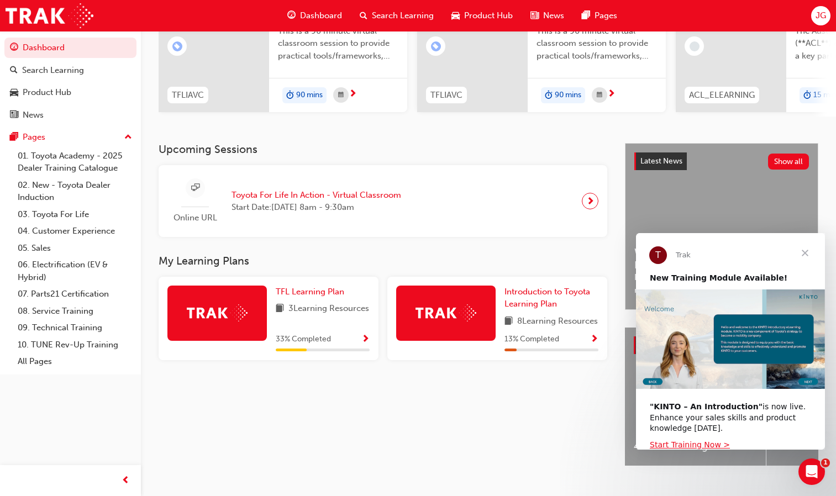
scroll to position [164, 0]
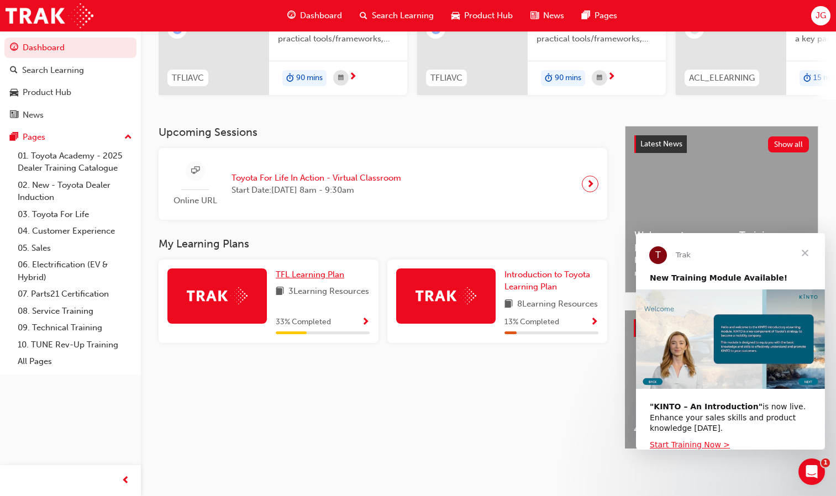
click at [313, 270] on span "TFL Learning Plan" at bounding box center [310, 275] width 69 height 10
